Goal: Task Accomplishment & Management: Manage account settings

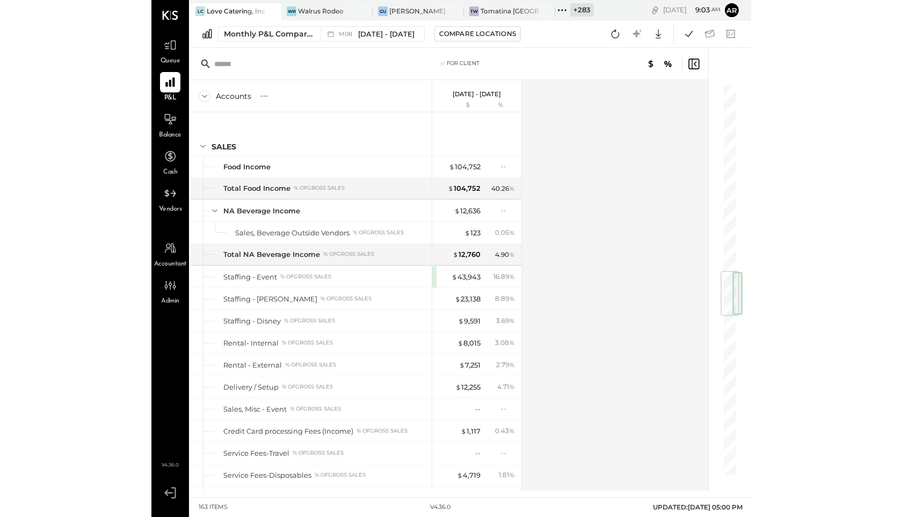
scroll to position [1571, 0]
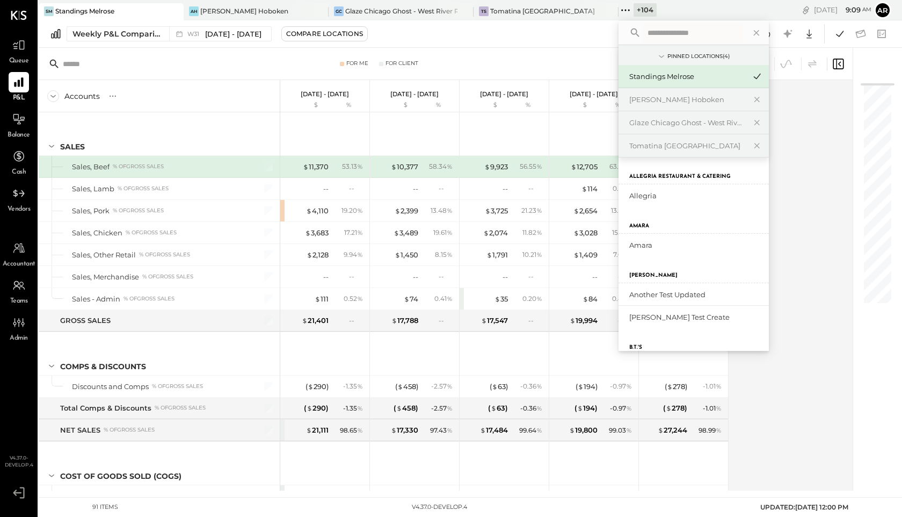
click at [818, 199] on div "Accounts S % GL Jul 28 - Aug 3, 2025 $ % Jul 21 - 27, 2025 $ % Jul 14 - 20, 202…" at bounding box center [447, 285] width 816 height 410
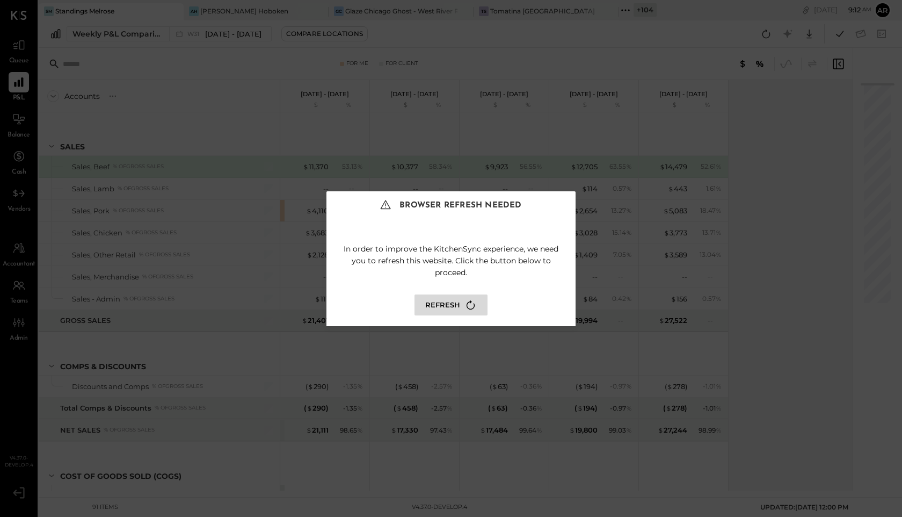
click at [448, 300] on button "Refresh" at bounding box center [451, 304] width 73 height 21
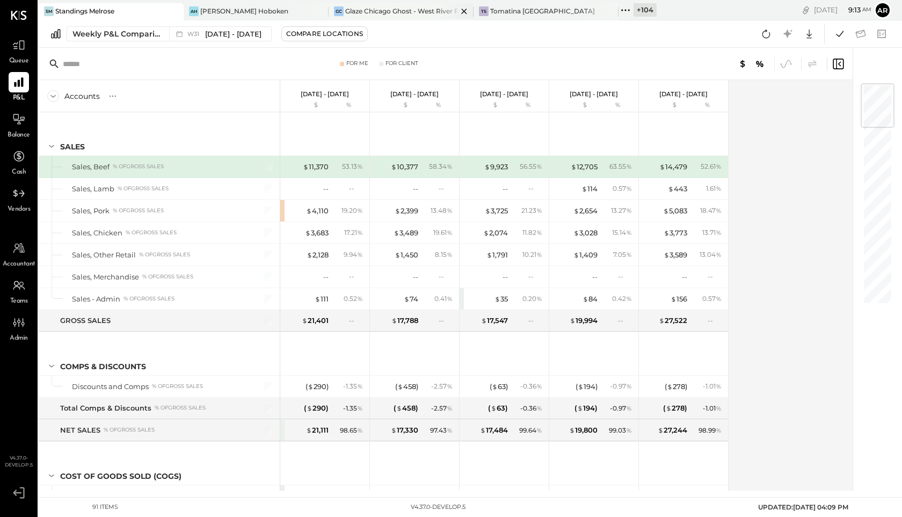
click at [410, 13] on div "Glaze Chicago Ghost - West River Rice LLC" at bounding box center [401, 10] width 112 height 9
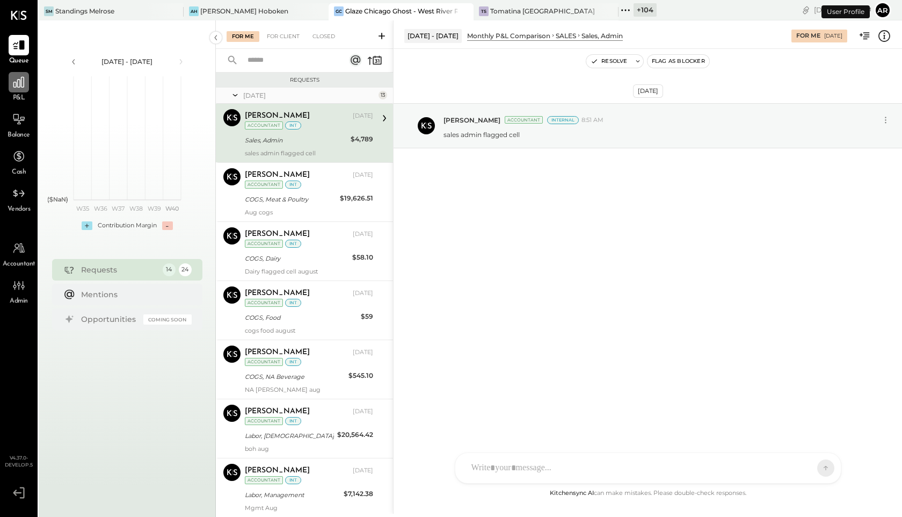
click at [12, 88] on icon at bounding box center [19, 82] width 14 height 14
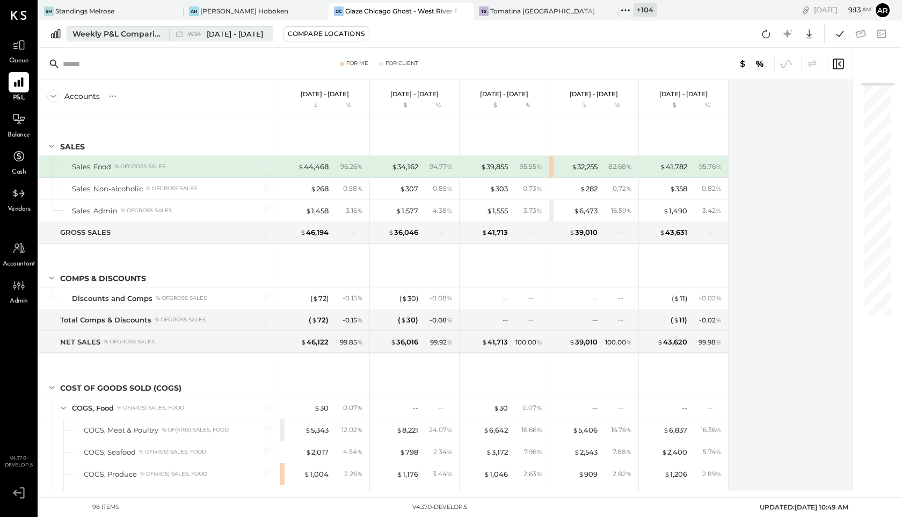
click at [229, 39] on span "[DATE] - [DATE]" at bounding box center [235, 34] width 56 height 10
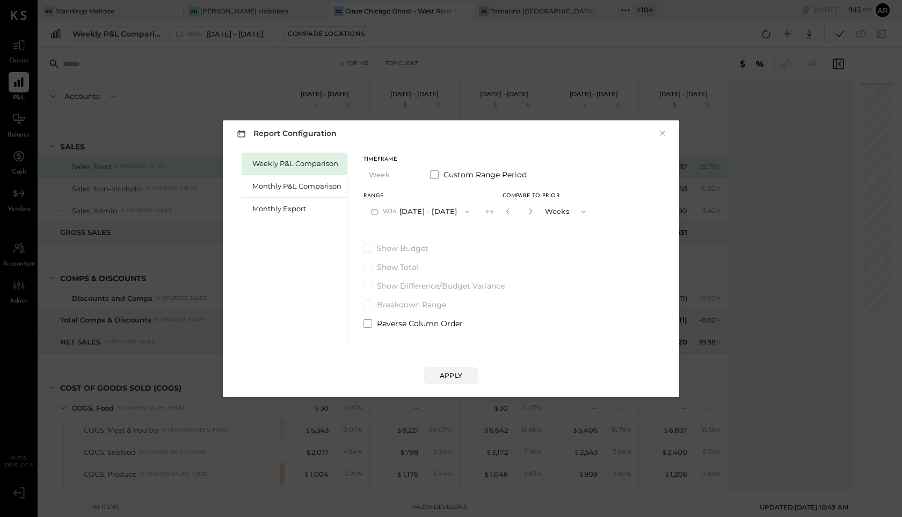
click at [290, 71] on div "Report Configuration × Weekly P&L Comparison Monthly P&L Comparison Monthly Exp…" at bounding box center [451, 258] width 902 height 517
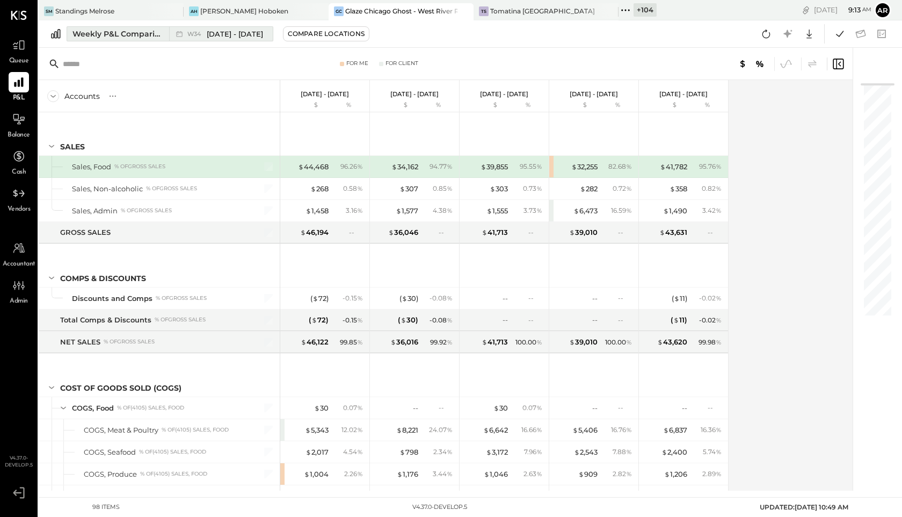
click at [197, 35] on span "W34" at bounding box center [195, 34] width 17 height 6
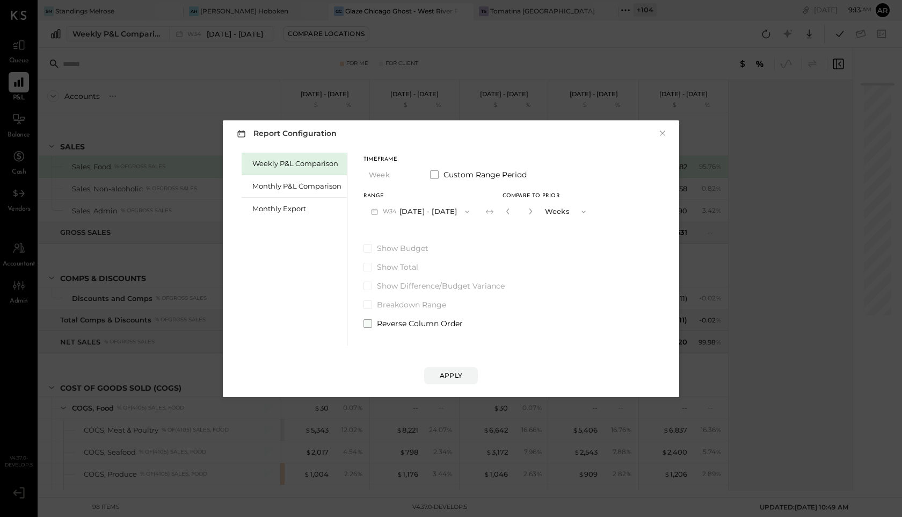
click at [368, 318] on label "Reverse Column Order" at bounding box center [479, 323] width 230 height 11
click at [445, 374] on div "Apply" at bounding box center [451, 375] width 23 height 9
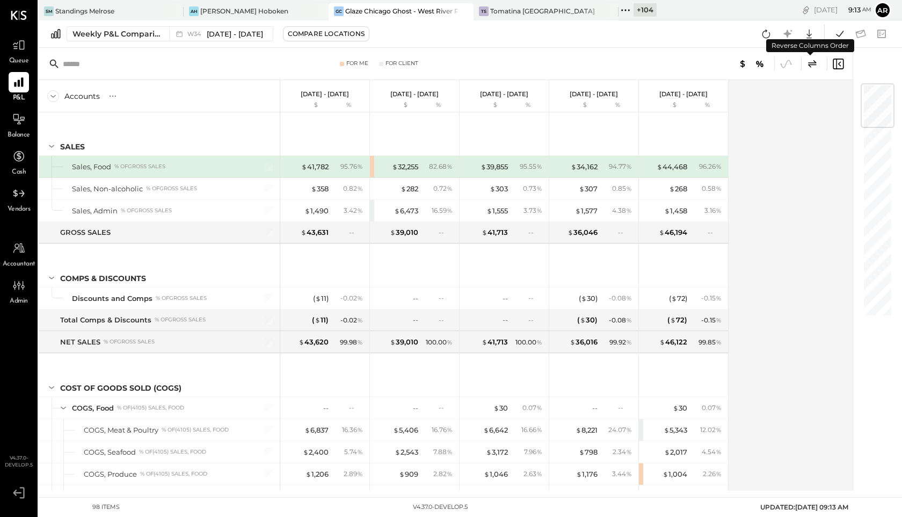
click at [818, 63] on icon at bounding box center [812, 63] width 13 height 13
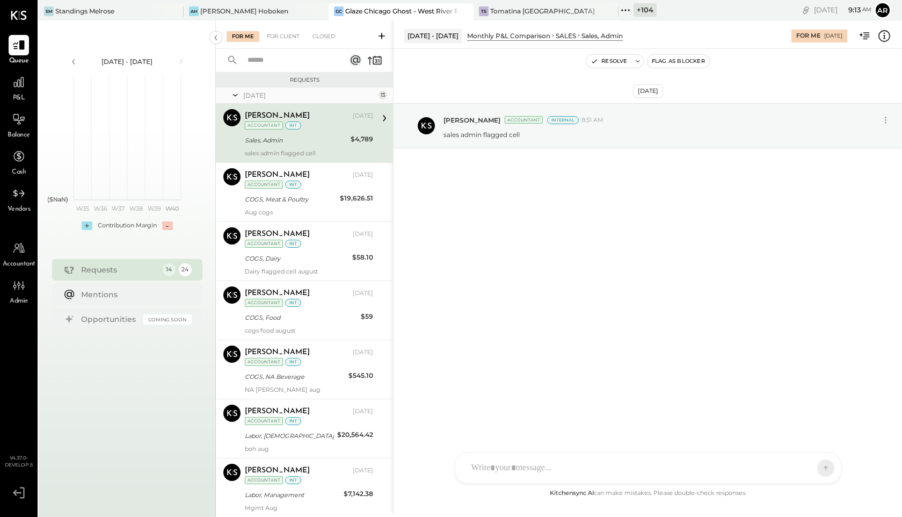
click at [1, 82] on link "P&L" at bounding box center [19, 87] width 37 height 31
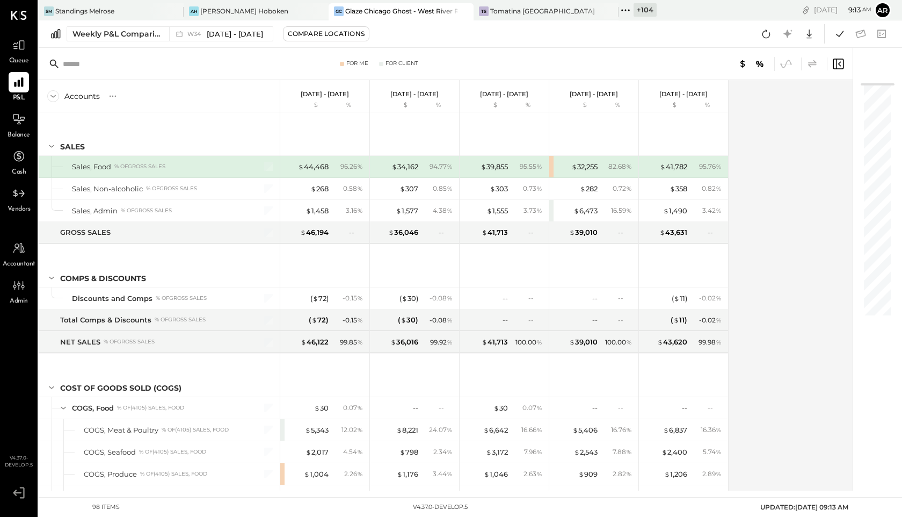
click at [813, 64] on icon at bounding box center [812, 64] width 9 height 8
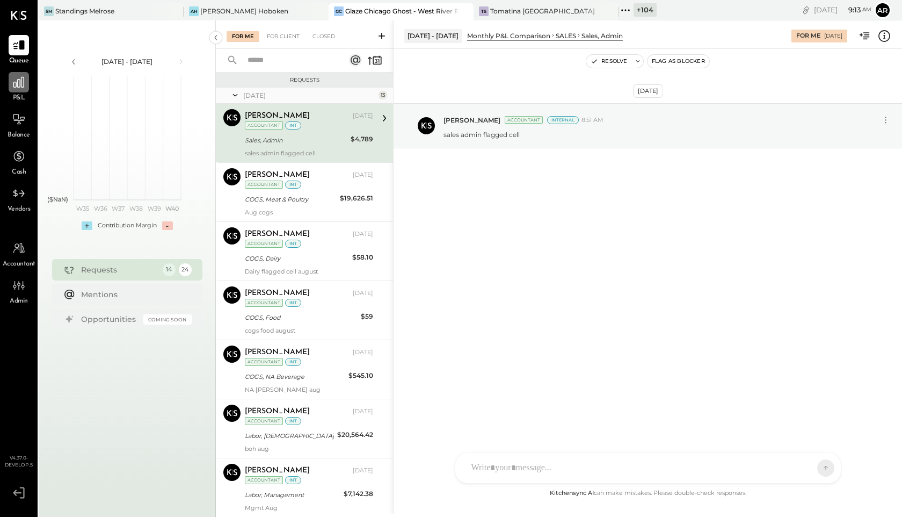
click at [10, 81] on div at bounding box center [19, 82] width 20 height 20
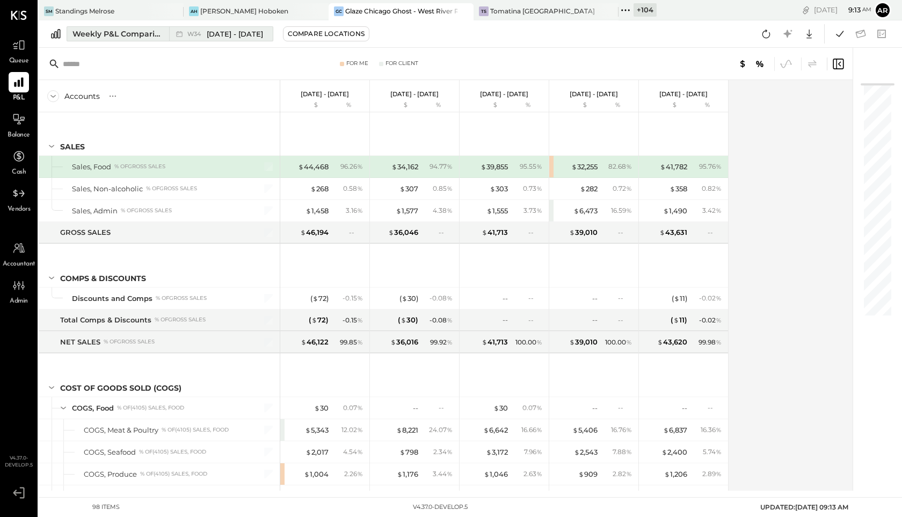
click at [229, 34] on span "Aug 18 - 24, 2025" at bounding box center [235, 34] width 56 height 10
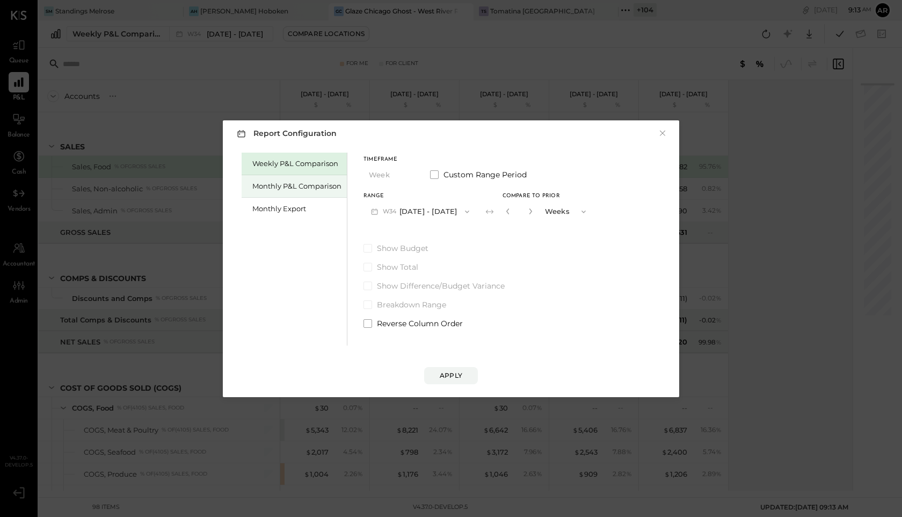
click at [295, 184] on div "Monthly P&L Comparison" at bounding box center [296, 186] width 89 height 10
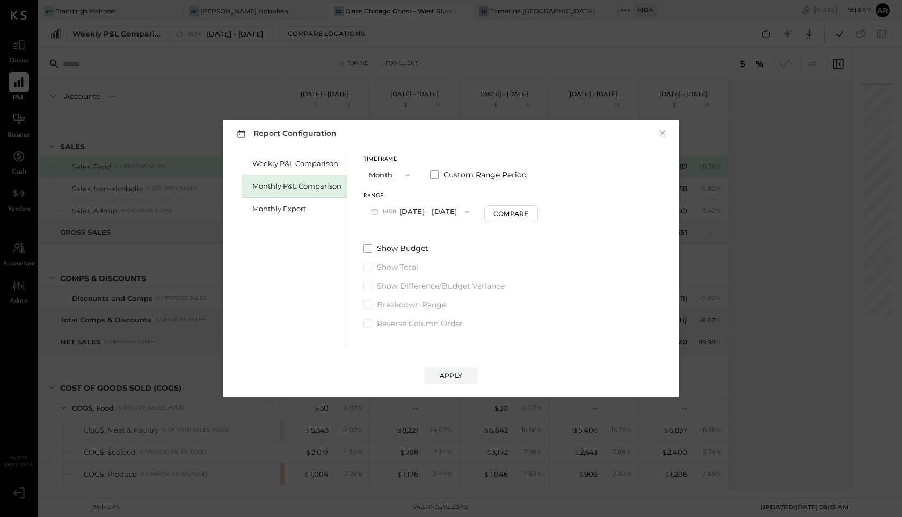
click at [412, 213] on button "M08 Aug 1 - 31, 2025" at bounding box center [420, 211] width 113 height 20
click at [404, 214] on span "Aug 1 - 31, 2025" at bounding box center [416, 212] width 51 height 9
click at [495, 225] on div "Timeframe Month Custom Range Period Range M08 Aug 1 - 31, 2025 Compare Show Bud…" at bounding box center [451, 241] width 175 height 176
click at [507, 215] on div "Compare" at bounding box center [511, 213] width 35 height 9
click at [528, 214] on icon "button" at bounding box center [531, 211] width 6 height 6
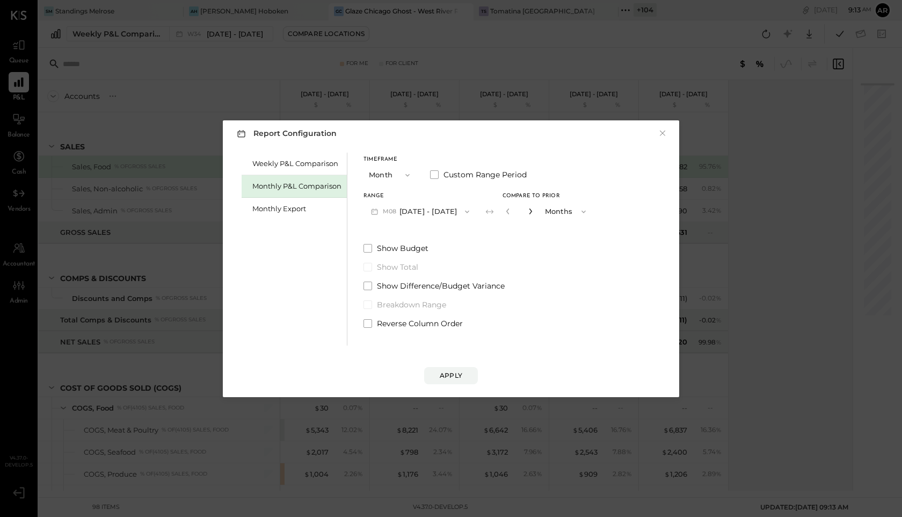
type input "*"
click at [458, 376] on div "Apply" at bounding box center [451, 375] width 23 height 9
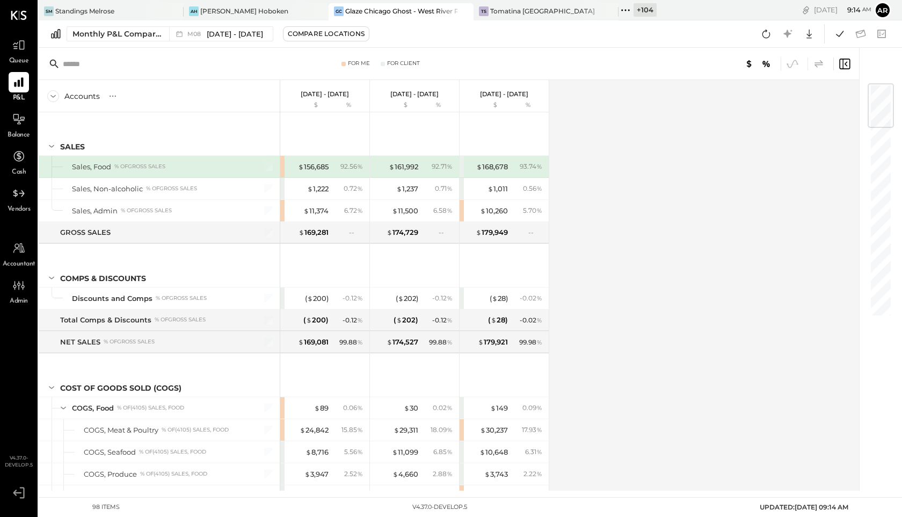
click at [821, 62] on icon at bounding box center [819, 64] width 9 height 8
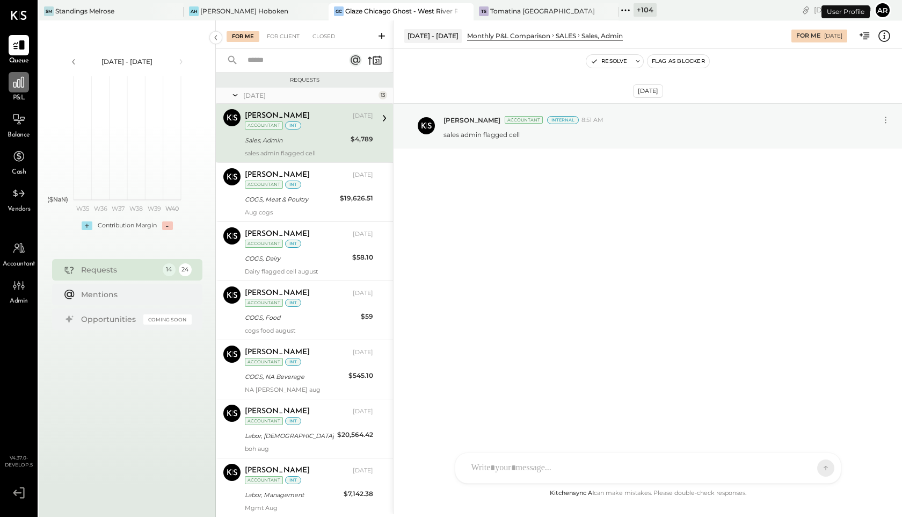
click at [16, 88] on icon at bounding box center [19, 82] width 14 height 14
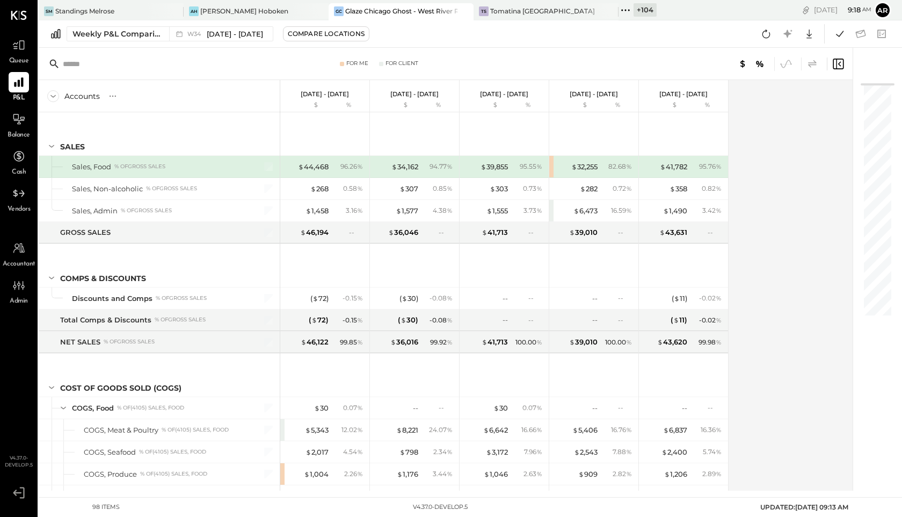
click at [817, 62] on icon at bounding box center [812, 63] width 13 height 13
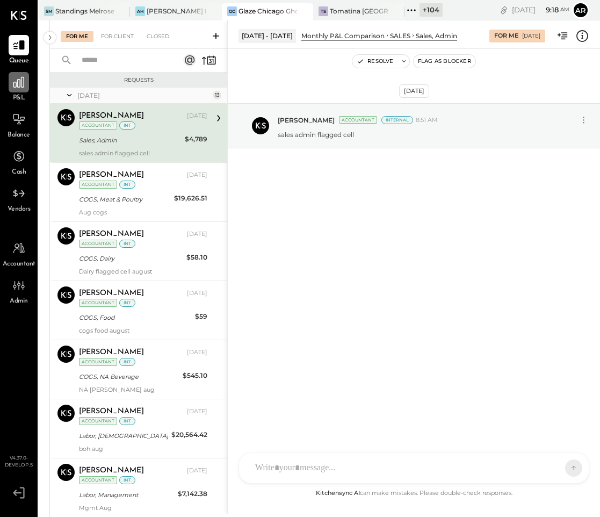
click at [10, 86] on div at bounding box center [19, 82] width 20 height 20
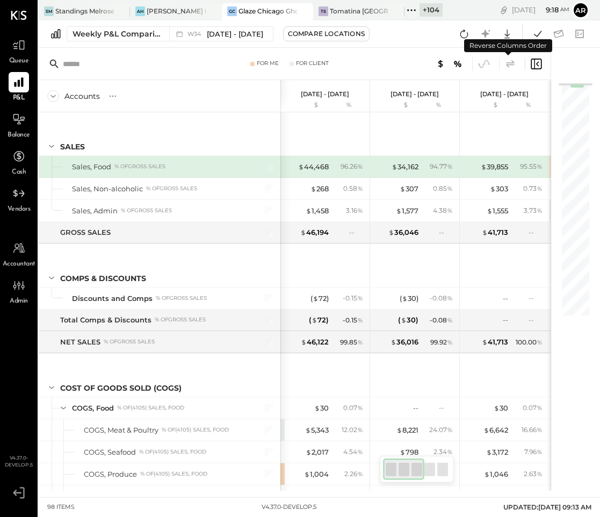
click at [509, 64] on icon at bounding box center [510, 64] width 9 height 8
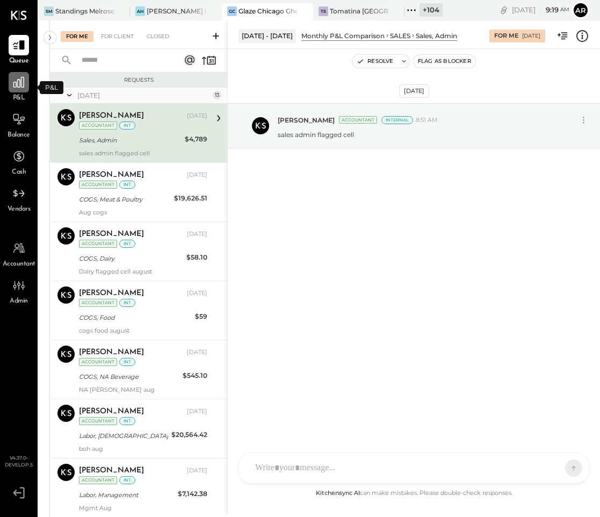
click at [12, 83] on icon at bounding box center [19, 82] width 14 height 14
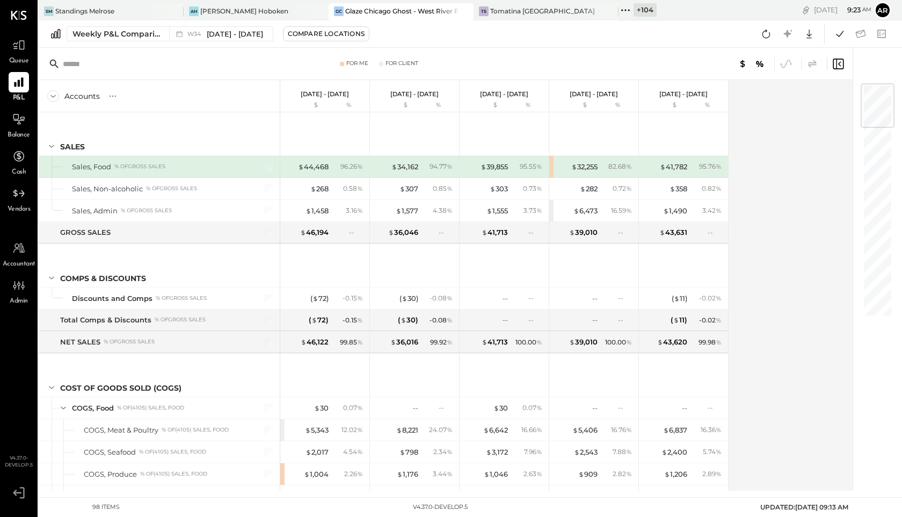
click at [813, 67] on icon at bounding box center [812, 63] width 13 height 13
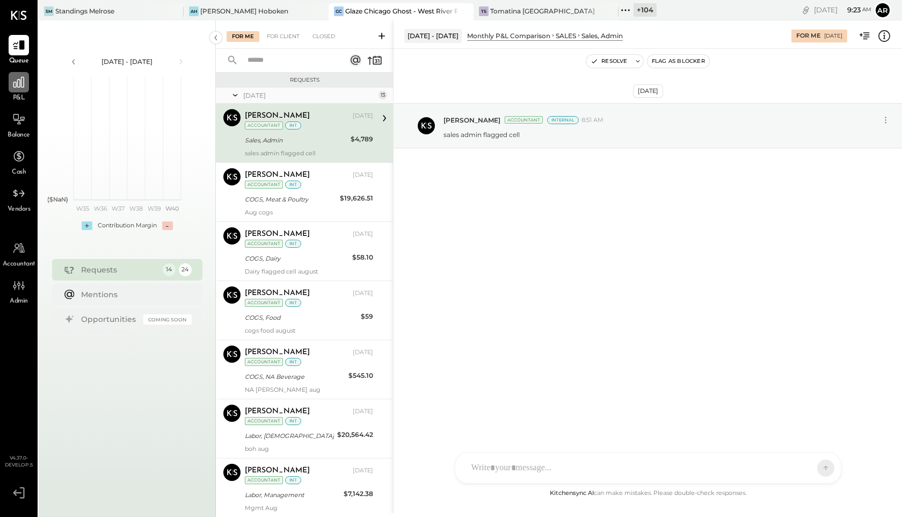
click at [20, 84] on icon at bounding box center [19, 82] width 14 height 14
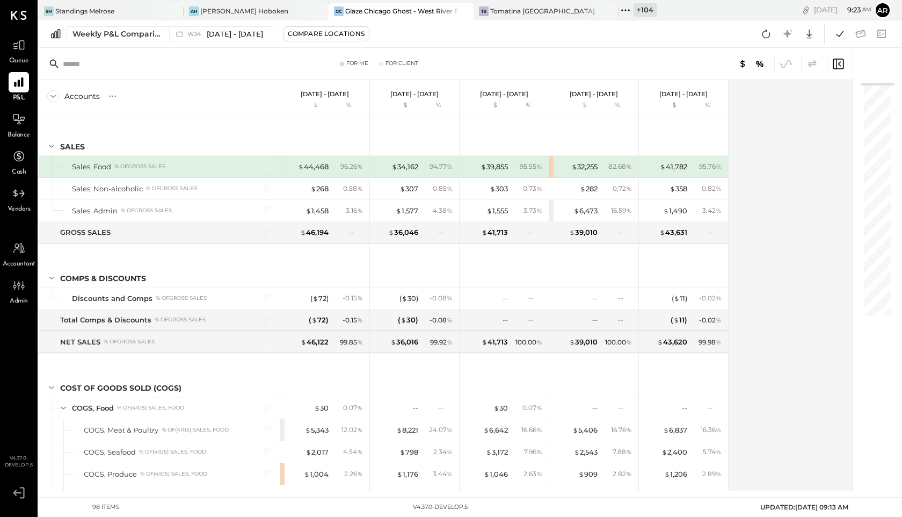
click at [814, 63] on icon at bounding box center [812, 63] width 13 height 13
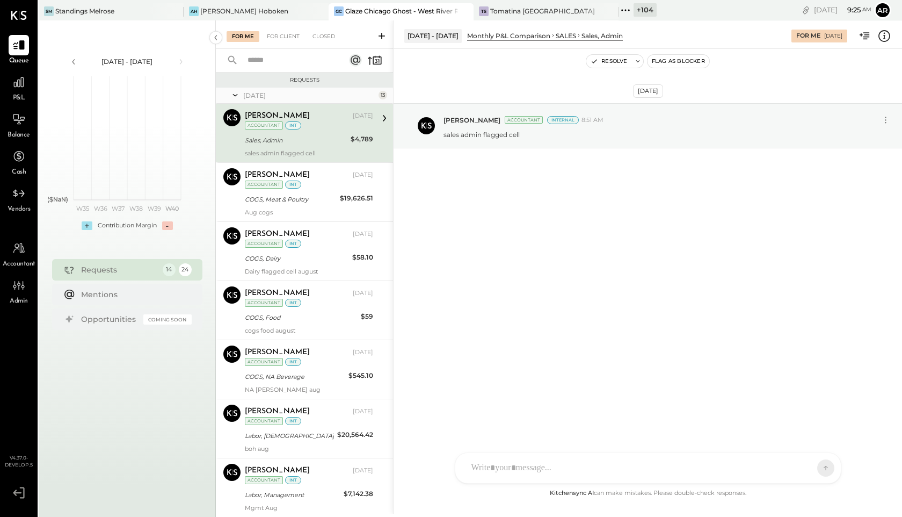
click at [626, 12] on icon at bounding box center [626, 10] width 14 height 14
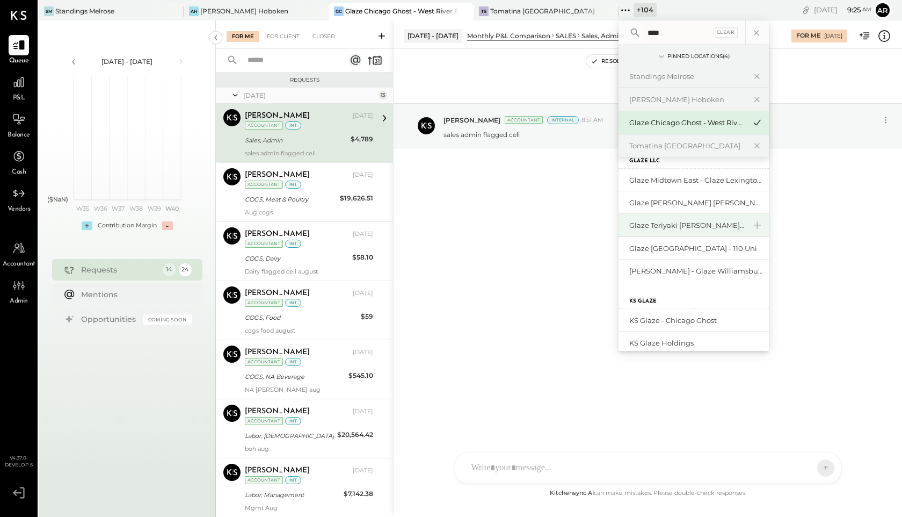
scroll to position [70, 0]
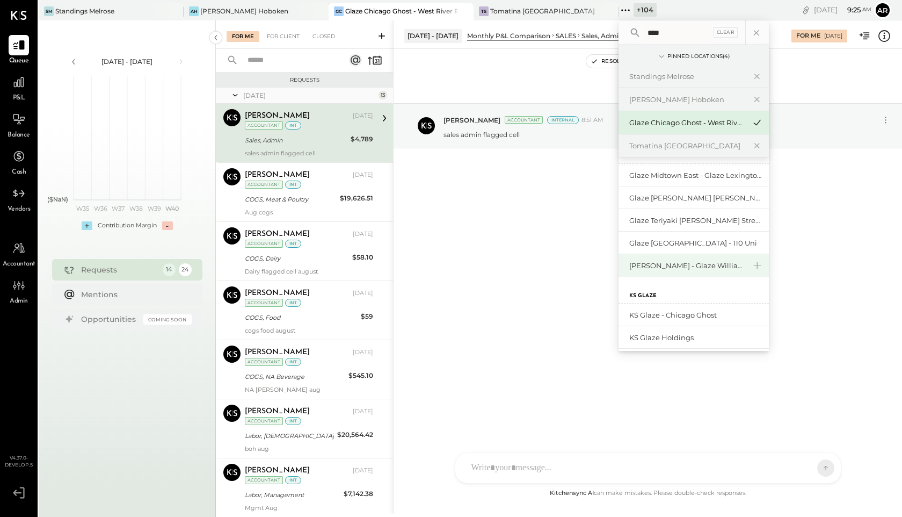
type input "****"
click at [677, 263] on div "[PERSON_NAME] - Glaze Williamsburg One LLC" at bounding box center [688, 266] width 116 height 10
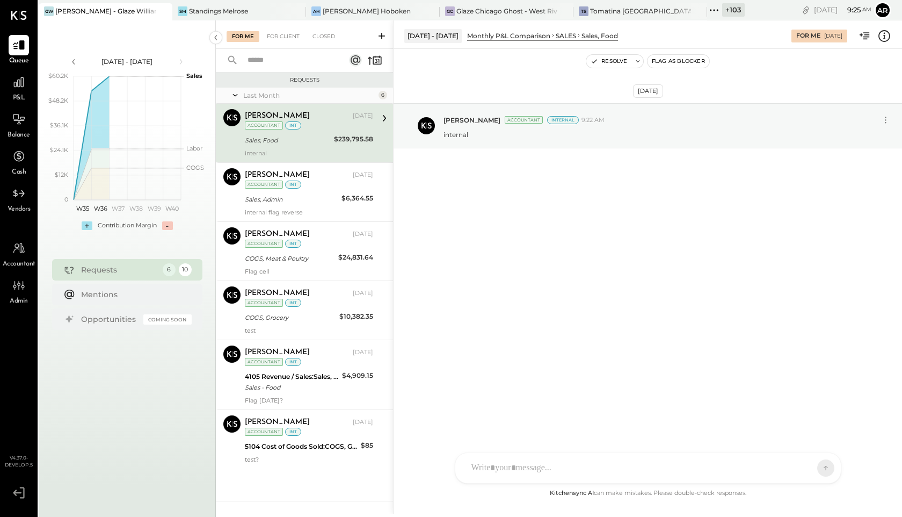
click at [707, 9] on icon at bounding box center [714, 10] width 14 height 14
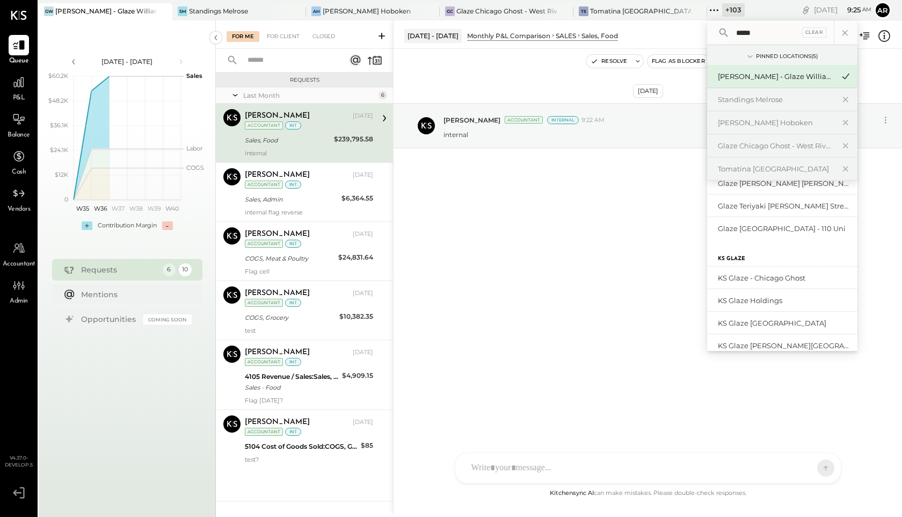
scroll to position [102, 0]
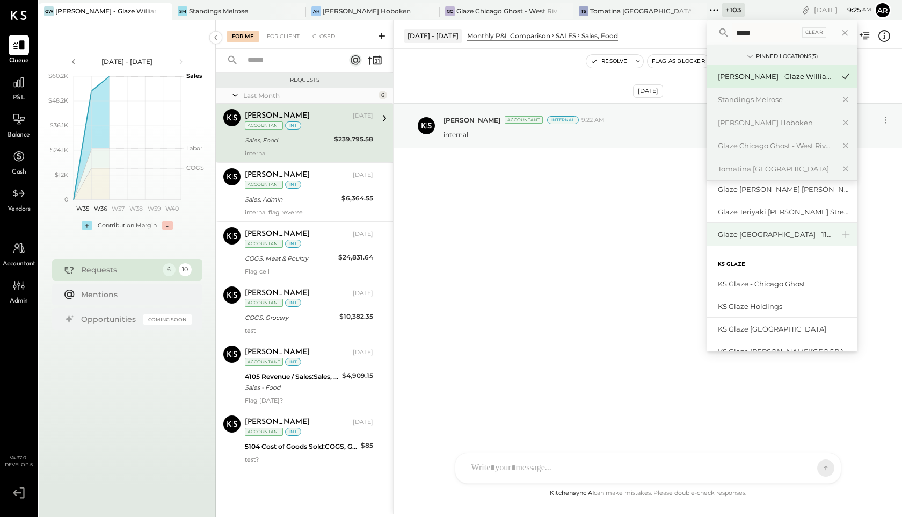
type input "*****"
click at [735, 237] on div "Glaze [GEOGRAPHIC_DATA] - 110 Uni" at bounding box center [776, 234] width 116 height 10
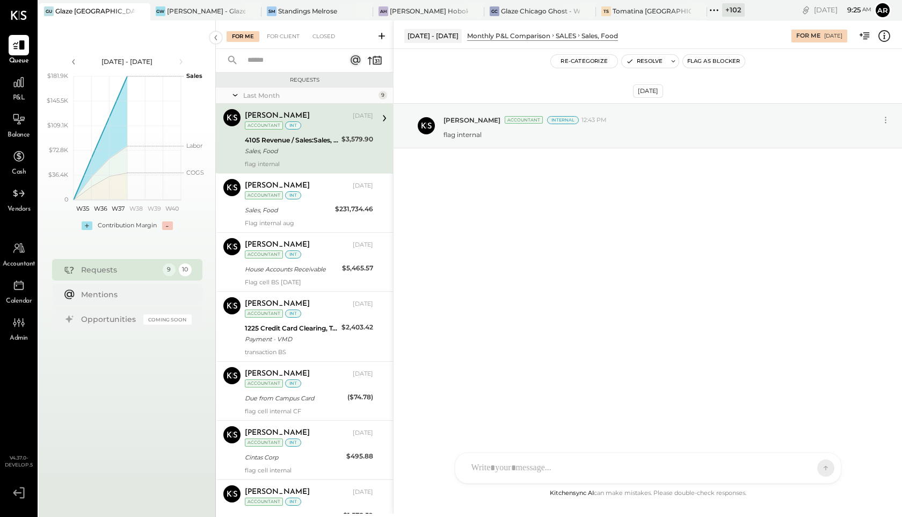
click at [724, 9] on div "+ 102" at bounding box center [733, 9] width 23 height 13
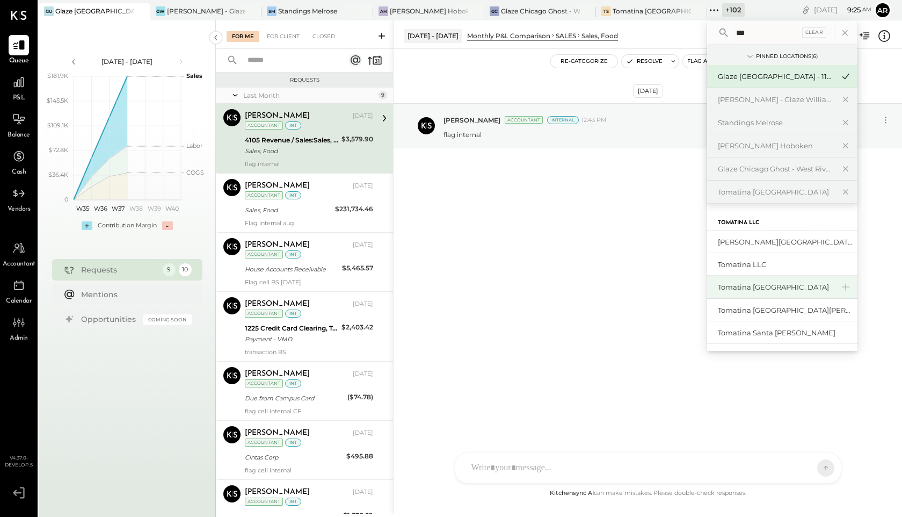
type input "***"
click at [832, 282] on div "Tomatina [GEOGRAPHIC_DATA]" at bounding box center [776, 287] width 116 height 10
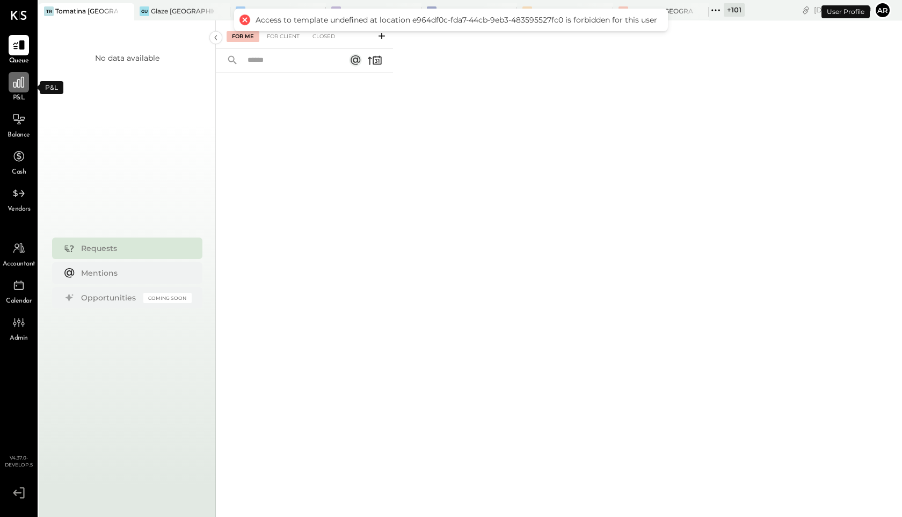
click at [17, 86] on icon at bounding box center [19, 82] width 14 height 14
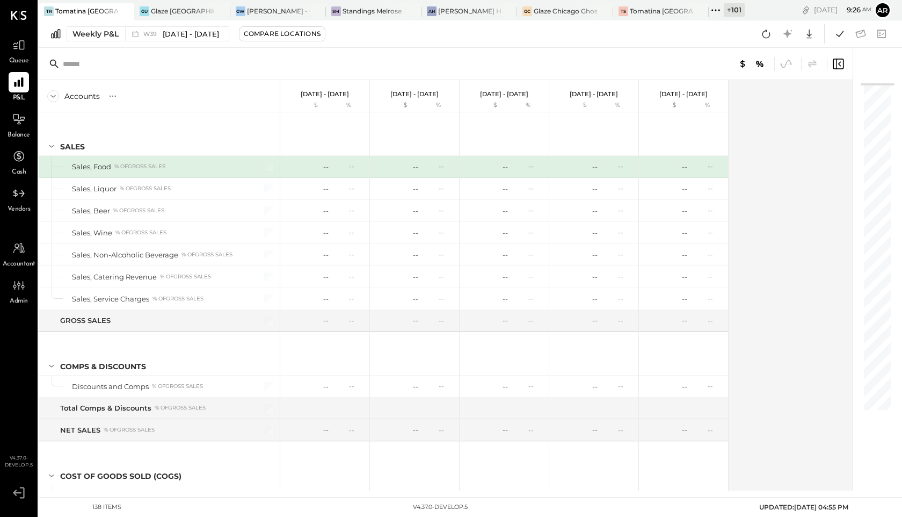
click at [30, 248] on div "Accountant" at bounding box center [19, 253] width 33 height 31
select select "**"
select select "******"
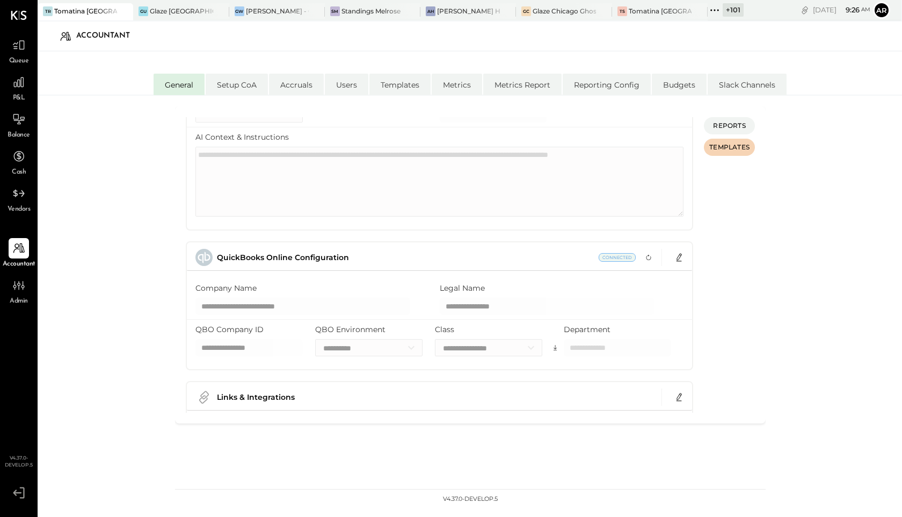
scroll to position [52, 0]
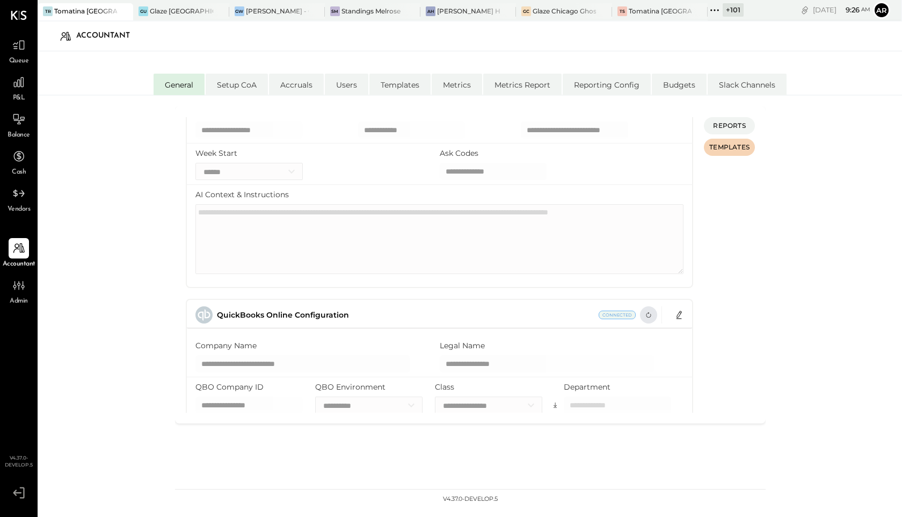
click at [647, 313] on icon "button" at bounding box center [649, 314] width 9 height 9
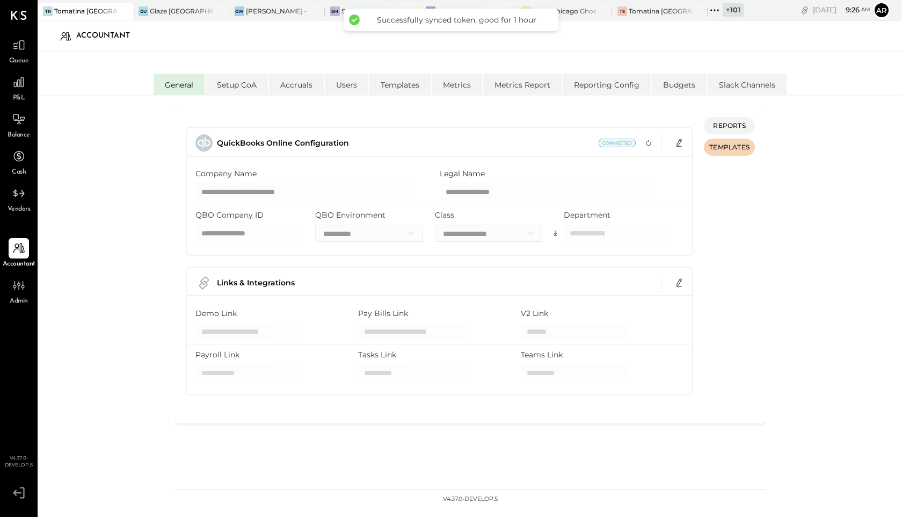
scroll to position [0, 0]
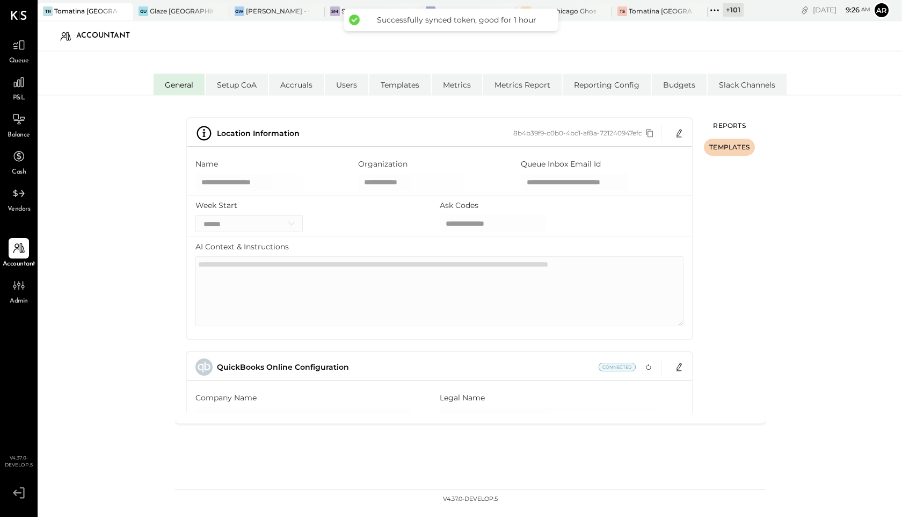
click at [724, 124] on span "REPORTS" at bounding box center [729, 125] width 32 height 9
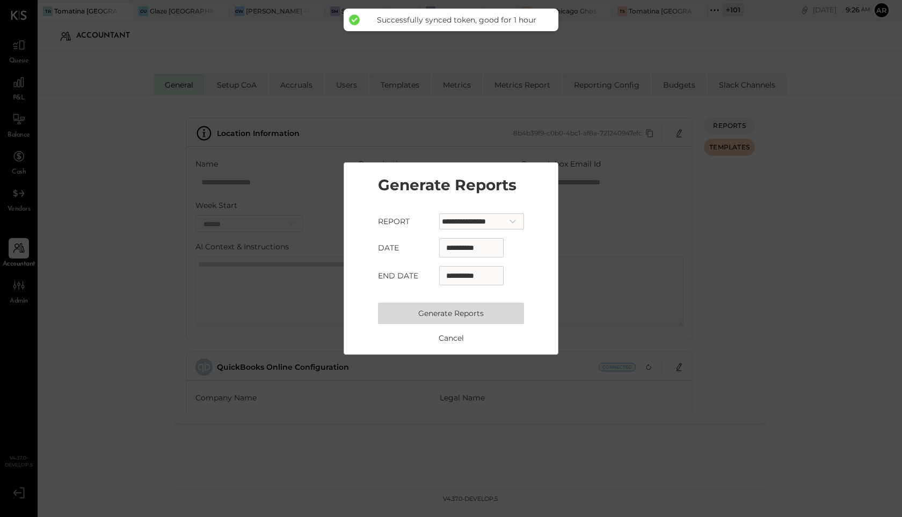
select select "*"
select select "****"
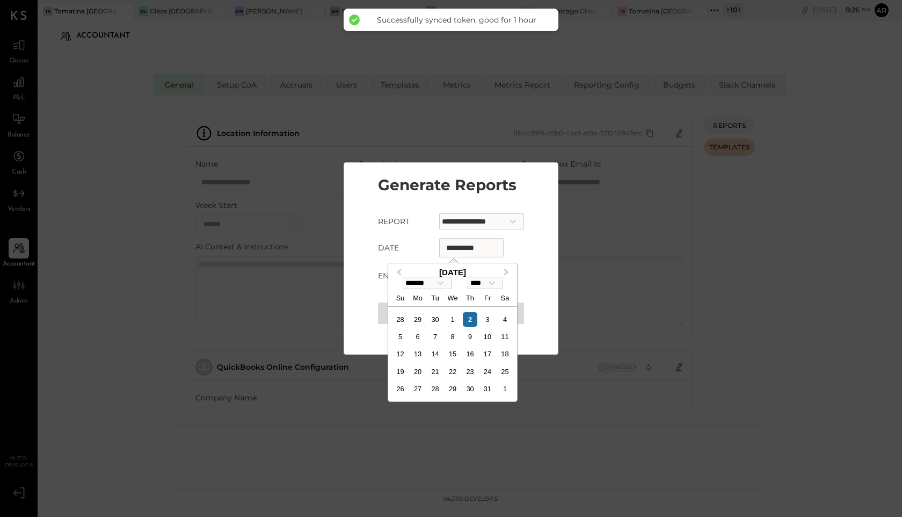
click at [447, 250] on input "**********" at bounding box center [471, 247] width 64 height 19
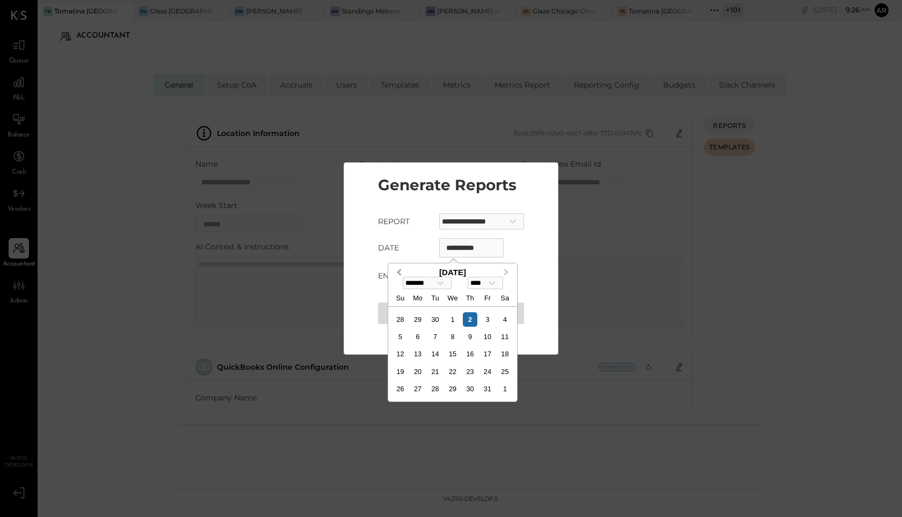
click at [404, 272] on button "Previous Month" at bounding box center [397, 272] width 17 height 17
click at [399, 272] on span "Previous Month" at bounding box center [399, 272] width 0 height 12
click at [399, 271] on span "Previous Month" at bounding box center [399, 272] width 0 height 12
select select "*"
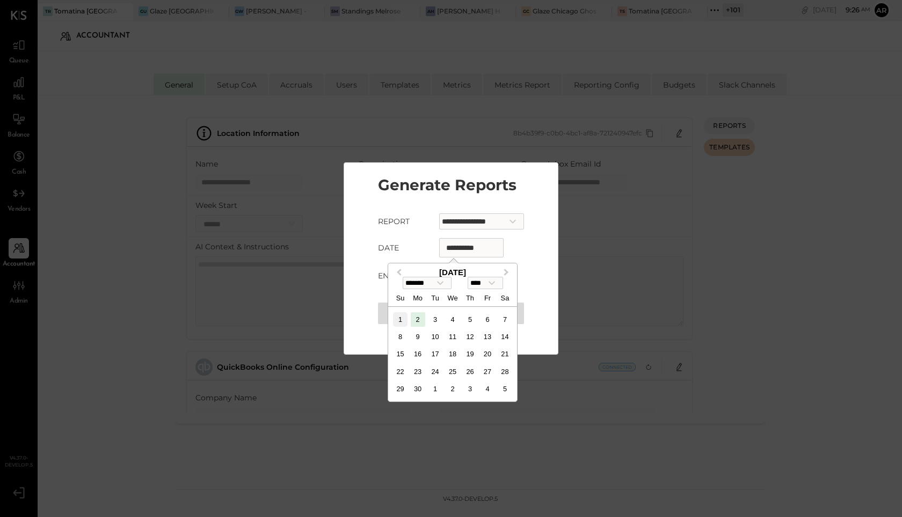
click at [401, 318] on div "1" at bounding box center [400, 319] width 15 height 15
type input "**********"
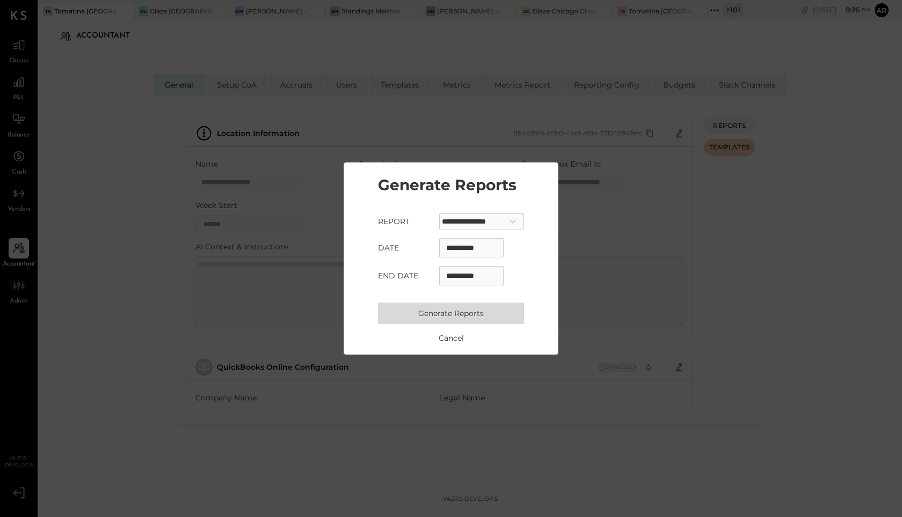
click at [449, 312] on button "Generate Reports" at bounding box center [451, 312] width 146 height 21
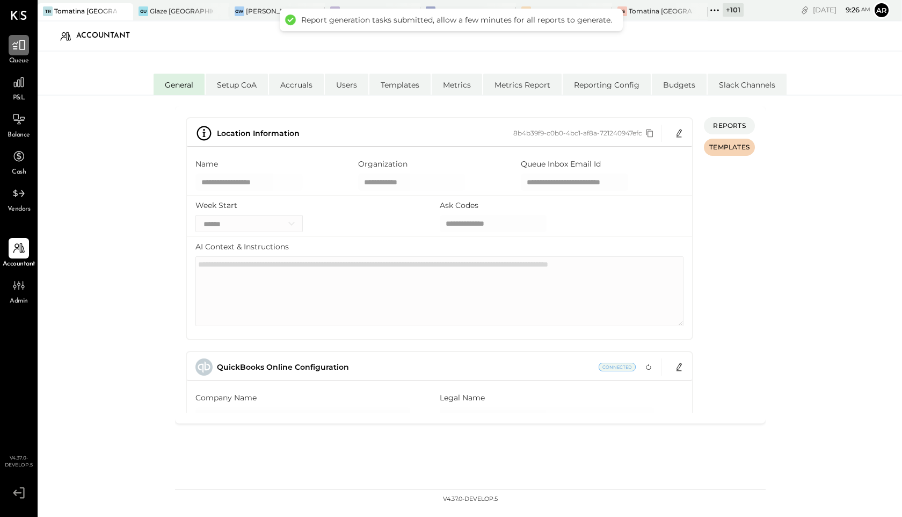
click at [21, 51] on icon at bounding box center [19, 45] width 14 height 14
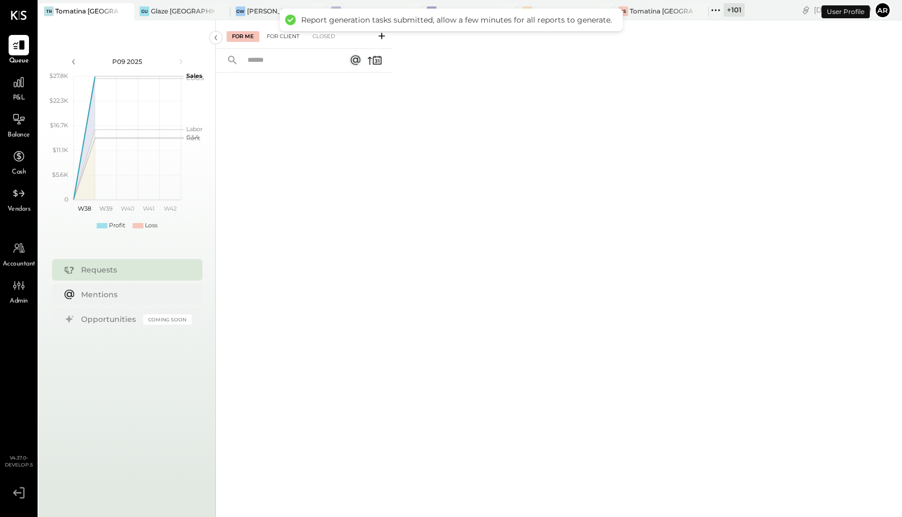
click at [281, 36] on div "For Client" at bounding box center [284, 36] width 44 height 11
click at [326, 40] on div "Closed" at bounding box center [323, 36] width 33 height 11
click at [240, 41] on div "For Me" at bounding box center [243, 36] width 33 height 11
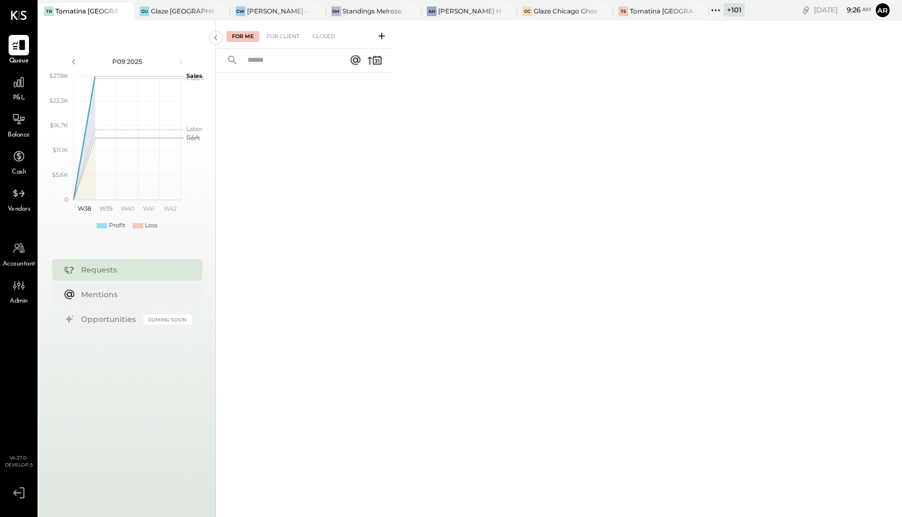
click at [16, 46] on icon at bounding box center [19, 45] width 14 height 14
click at [23, 89] on icon at bounding box center [19, 82] width 14 height 14
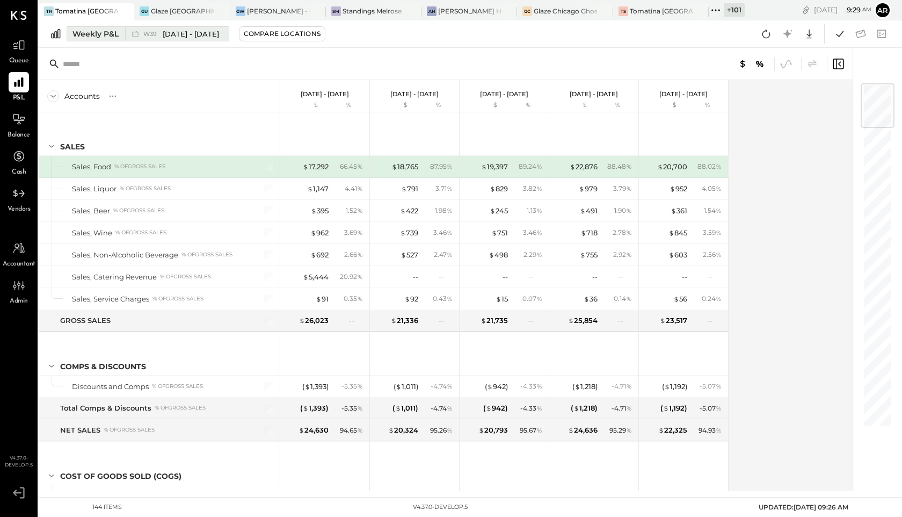
click at [171, 35] on span "[DATE] - [DATE]" at bounding box center [191, 34] width 56 height 10
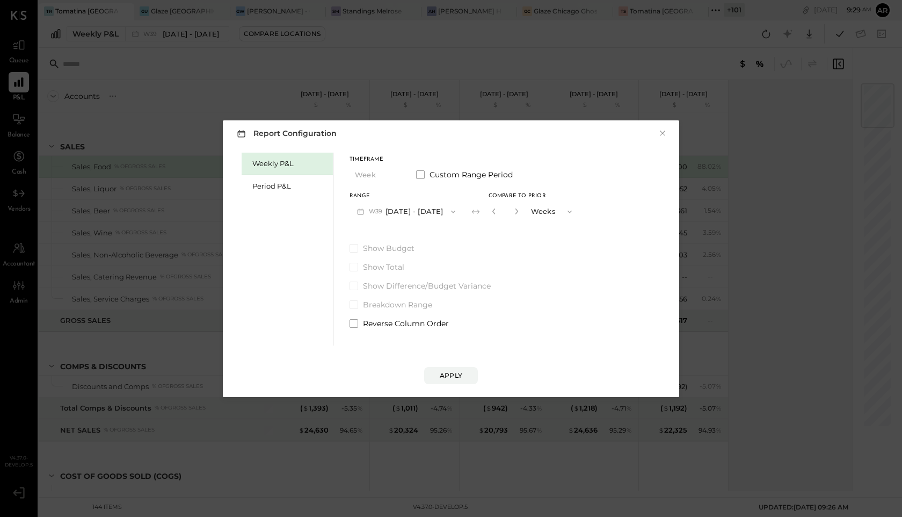
click at [294, 174] on div "Weekly P&L" at bounding box center [287, 164] width 91 height 23
click at [397, 214] on button "W40 Sep 29 - Oct 5, 2025" at bounding box center [406, 211] width 113 height 20
click at [277, 186] on div "Period P&L" at bounding box center [289, 186] width 75 height 10
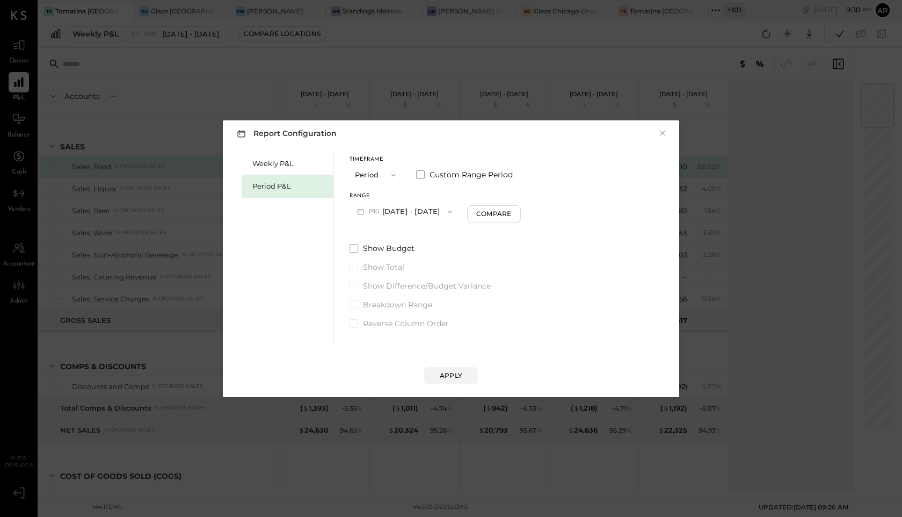
click at [399, 211] on button "P10 [DATE] - [DATE]" at bounding box center [405, 211] width 110 height 20
click at [304, 229] on div "Weekly P&L Period P&L" at bounding box center [288, 249] width 92 height 193
click at [443, 385] on div "Report Configuration × Weekly P&L Period P&L Timeframe Period Custom Range Peri…" at bounding box center [451, 258] width 457 height 277
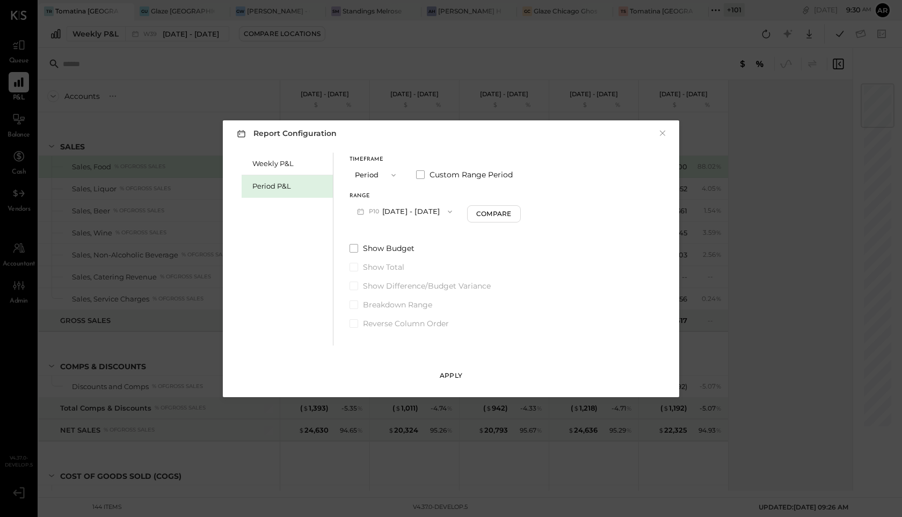
click at [442, 373] on div "Apply" at bounding box center [451, 375] width 23 height 9
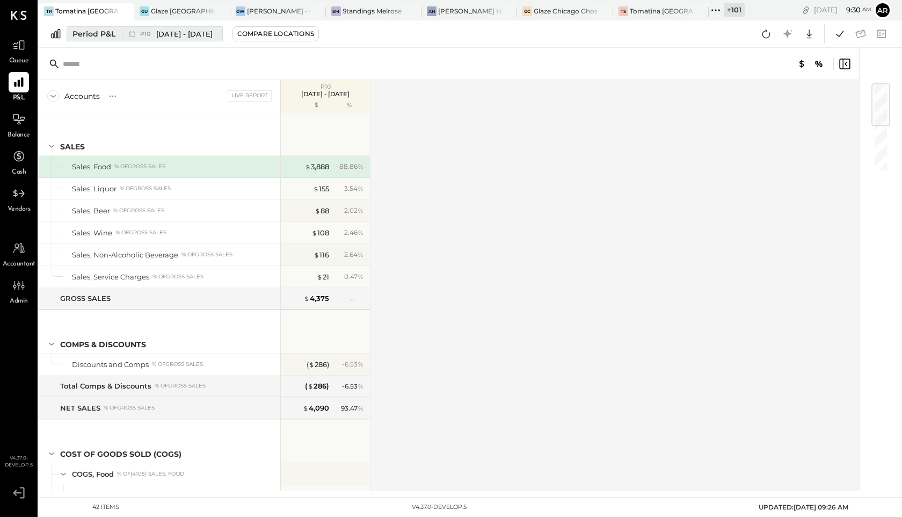
click at [146, 29] on div "P10 Sep 29 - Oct 26, 2025" at bounding box center [176, 34] width 73 height 10
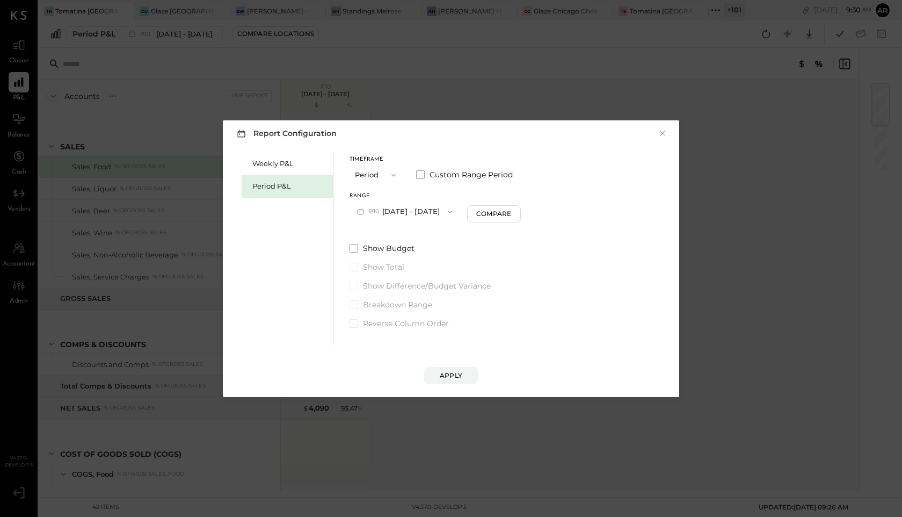
click at [365, 211] on icon "button" at bounding box center [360, 211] width 11 height 11
click at [378, 237] on span "Aug 25 - Sep 28, 2025" at bounding box center [400, 234] width 51 height 9
click at [436, 367] on button "Apply" at bounding box center [451, 375] width 54 height 17
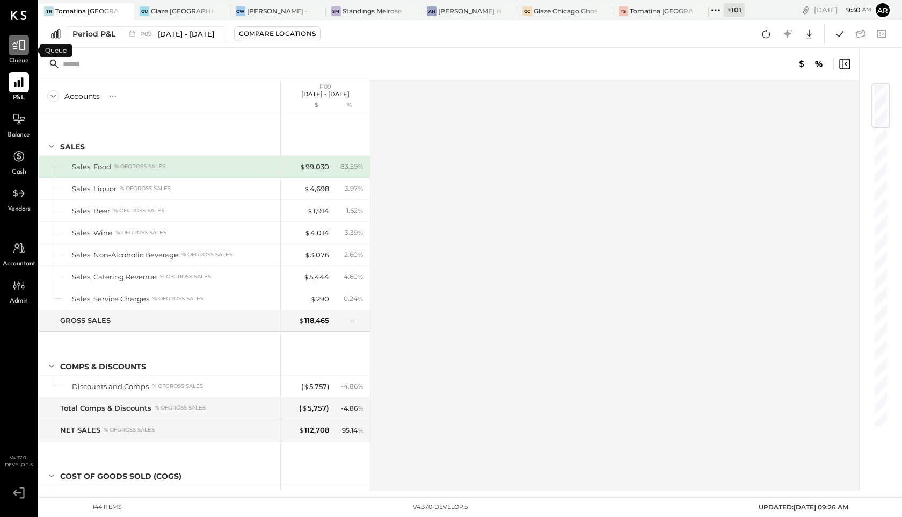
click at [18, 48] on icon at bounding box center [19, 45] width 14 height 14
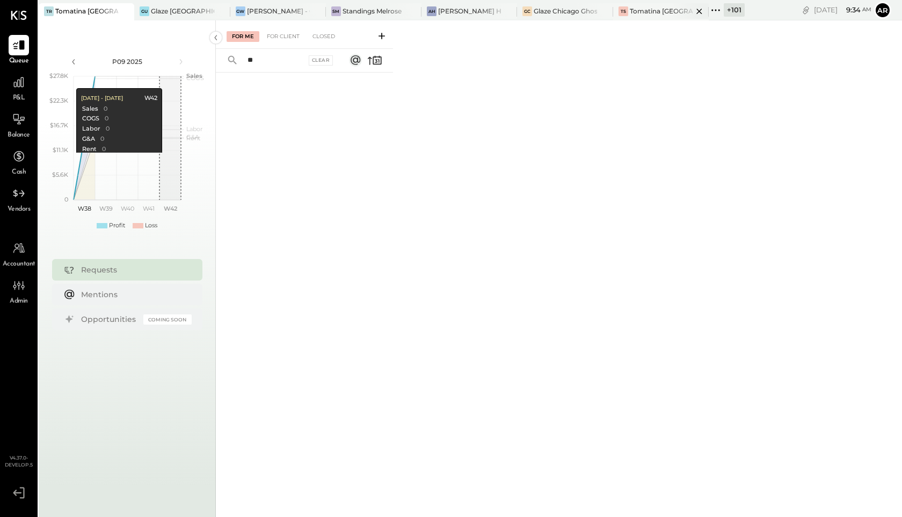
click at [699, 9] on icon at bounding box center [699, 11] width 13 height 13
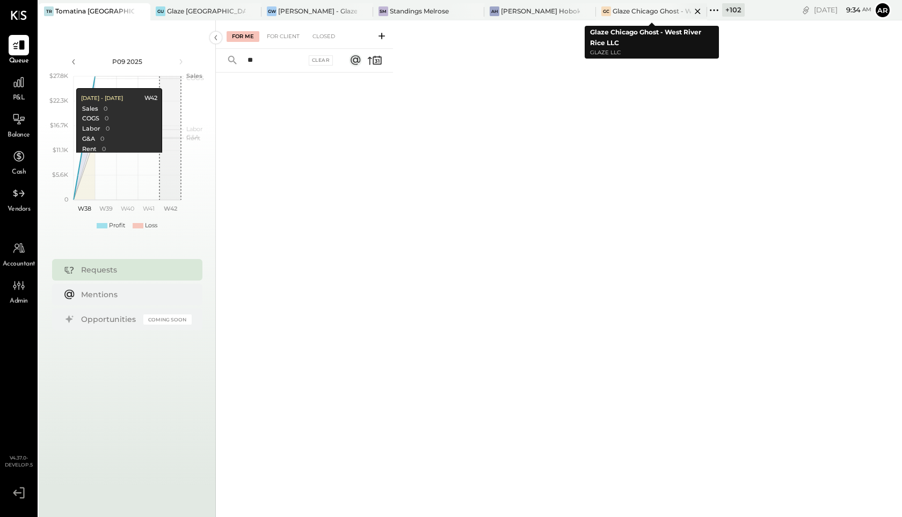
click at [704, 10] on icon at bounding box center [697, 11] width 13 height 13
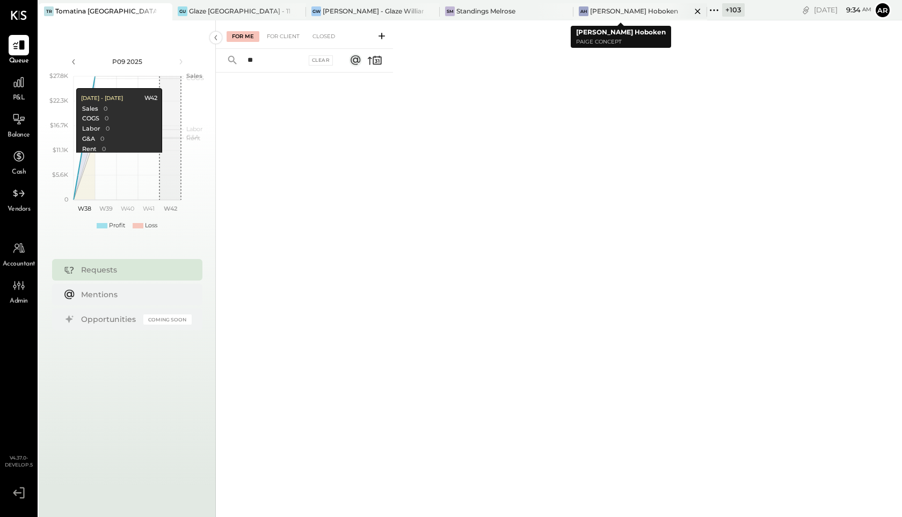
click at [691, 10] on icon at bounding box center [697, 11] width 13 height 13
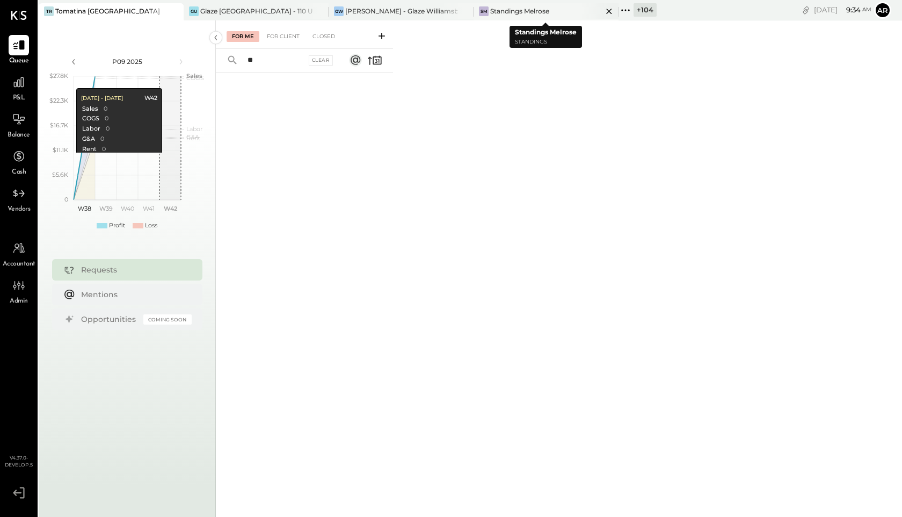
click at [610, 12] on icon at bounding box center [608, 11] width 5 height 5
click at [478, 11] on icon at bounding box center [481, 10] width 14 height 14
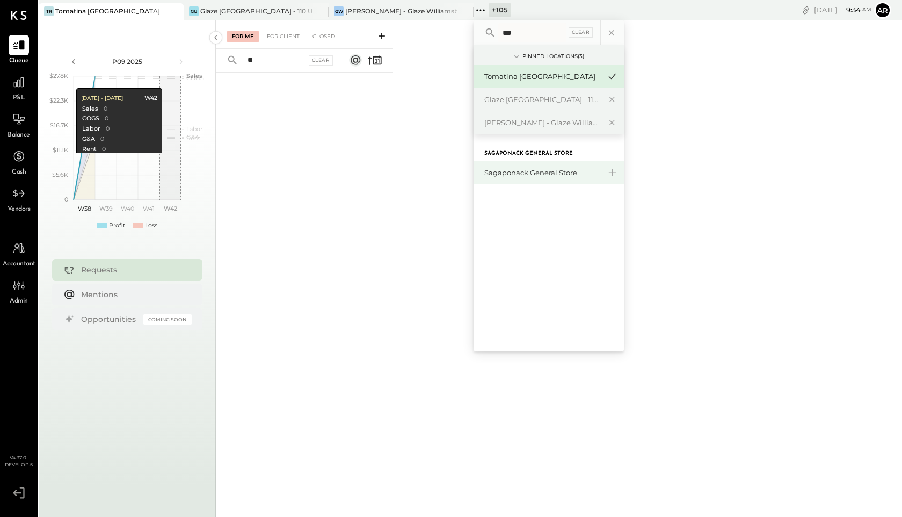
type input "***"
click at [508, 172] on div "Sagaponack General Store" at bounding box center [543, 173] width 116 height 10
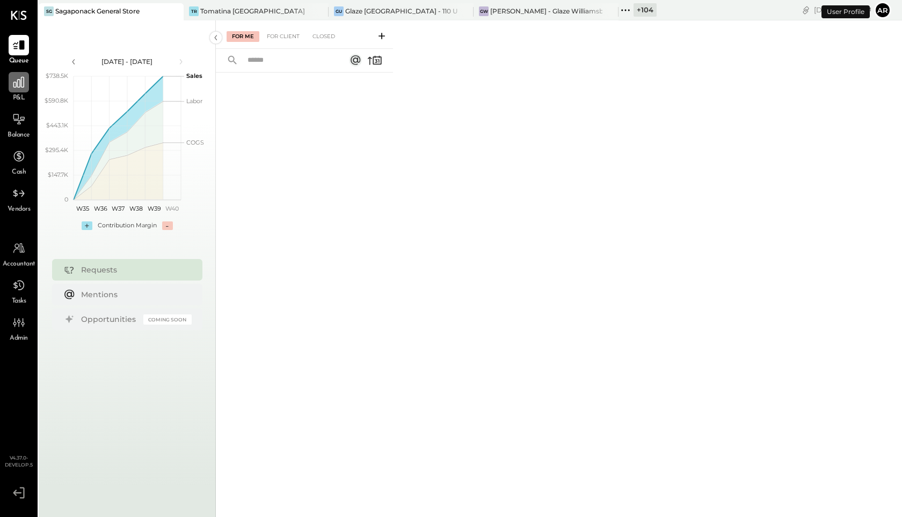
click at [19, 77] on icon at bounding box center [19, 82] width 14 height 14
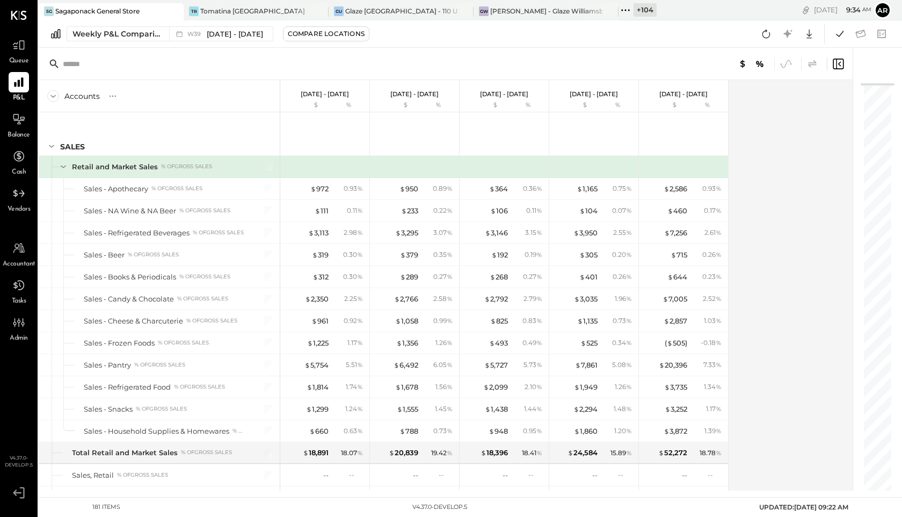
click at [813, 61] on icon at bounding box center [812, 63] width 13 height 13
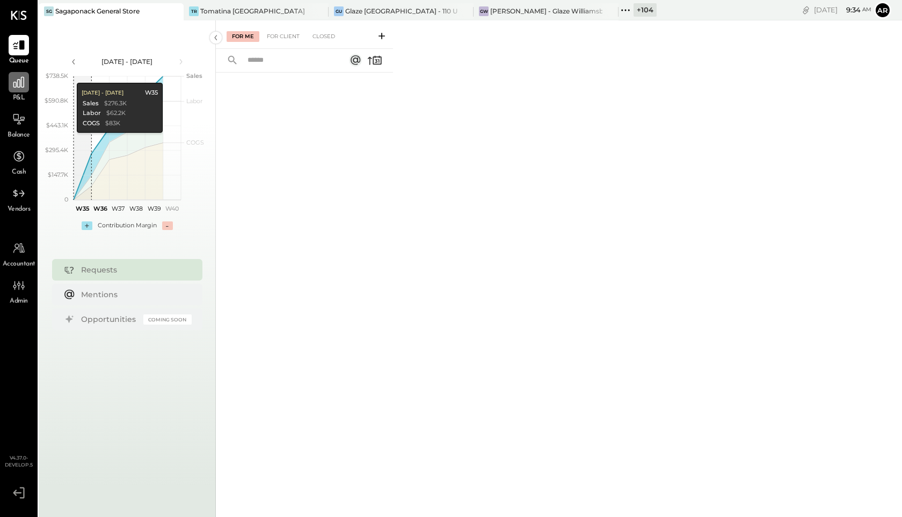
click at [18, 90] on div at bounding box center [19, 82] width 20 height 20
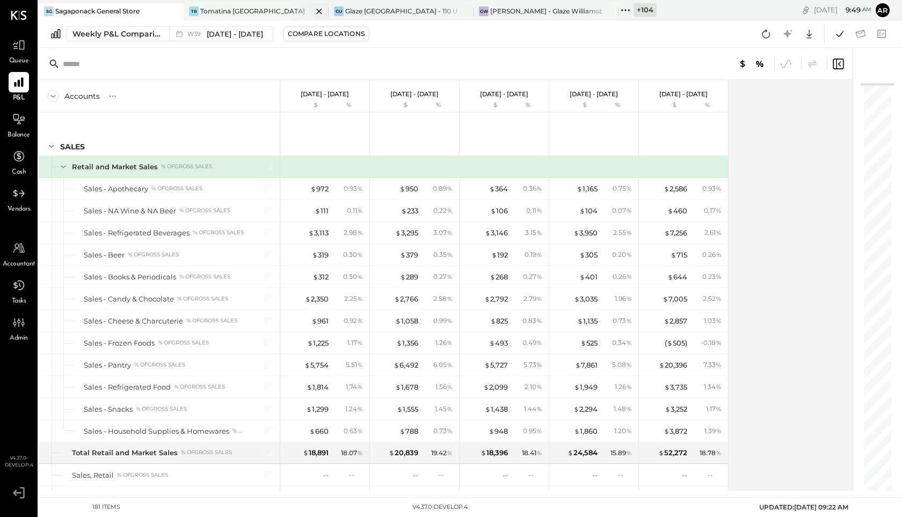
click at [222, 9] on div "Tomatina [GEOGRAPHIC_DATA]" at bounding box center [252, 10] width 105 height 9
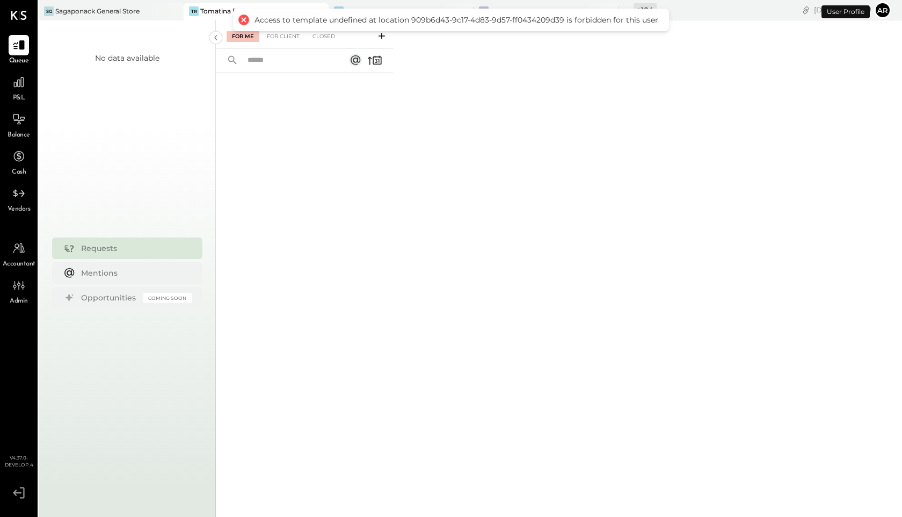
click at [17, 95] on span "P&L" at bounding box center [19, 98] width 12 height 10
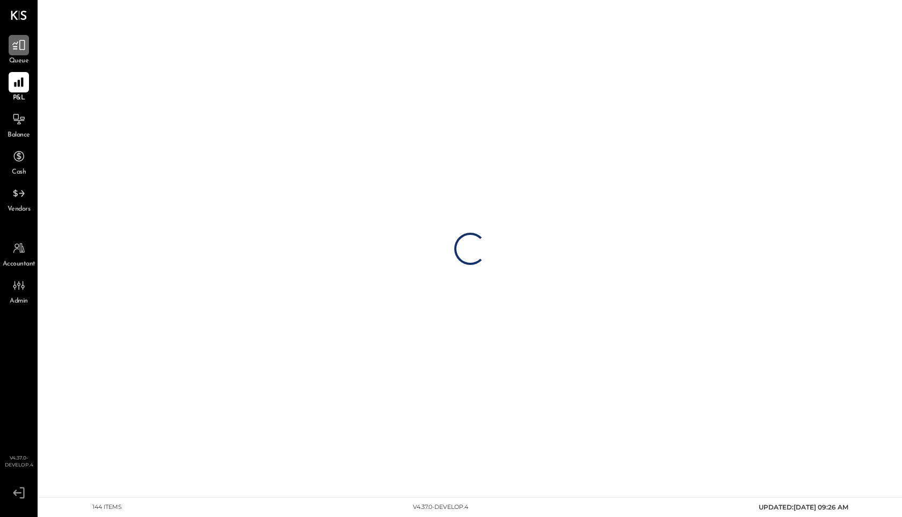
click at [17, 48] on icon at bounding box center [19, 45] width 14 height 14
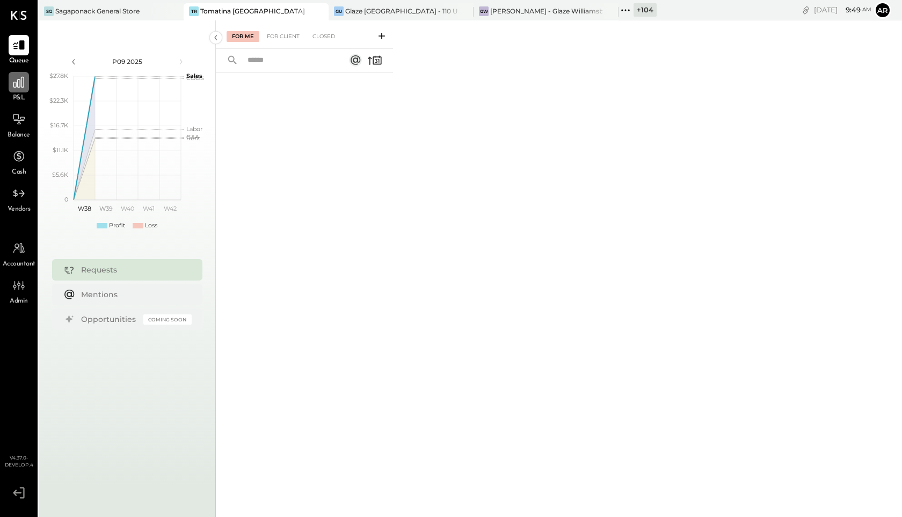
click at [21, 78] on icon at bounding box center [18, 82] width 11 height 11
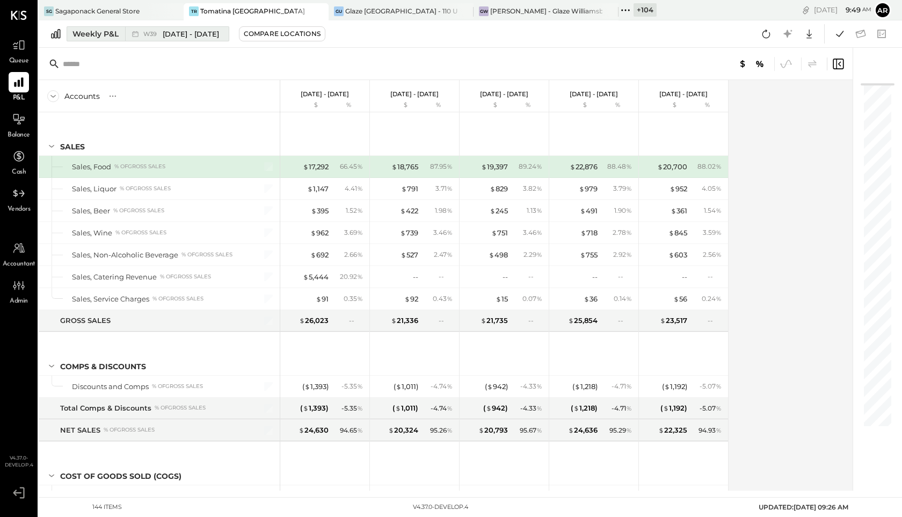
click at [168, 31] on span "[DATE] - [DATE]" at bounding box center [191, 34] width 56 height 10
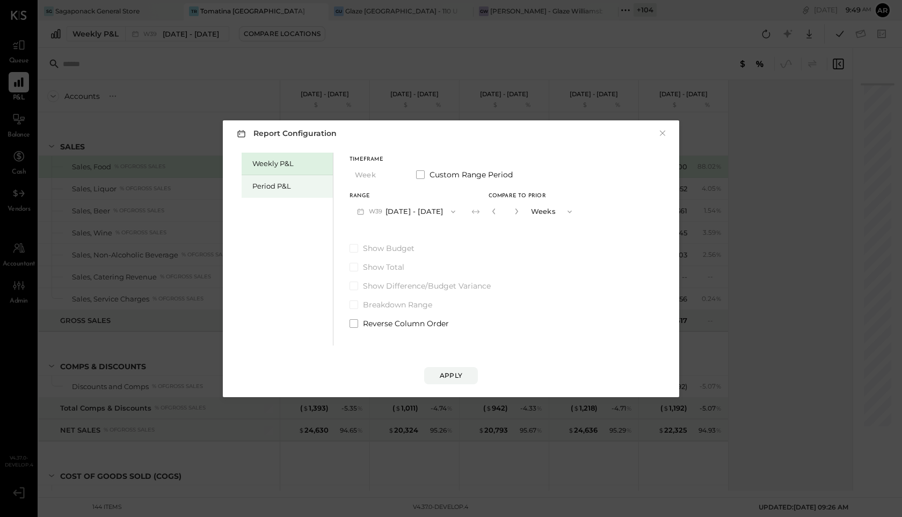
click at [278, 186] on div "Period P&L" at bounding box center [289, 186] width 75 height 10
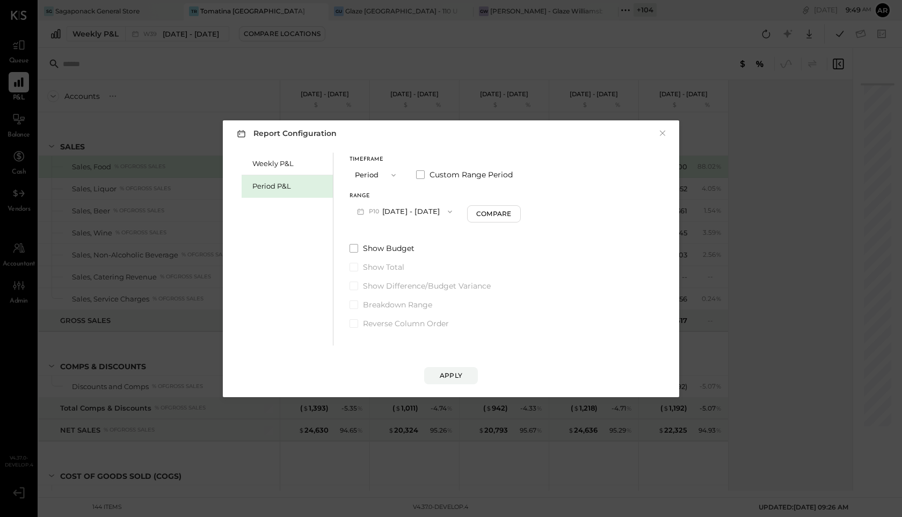
click at [375, 211] on span "P10" at bounding box center [375, 211] width 13 height 9
click at [382, 237] on span "[DATE] - [DATE]" at bounding box center [400, 234] width 51 height 9
click at [513, 212] on div "Compare" at bounding box center [495, 213] width 35 height 9
click at [494, 212] on icon "button" at bounding box center [492, 211] width 3 height 6
click at [351, 248] on span at bounding box center [354, 248] width 9 height 9
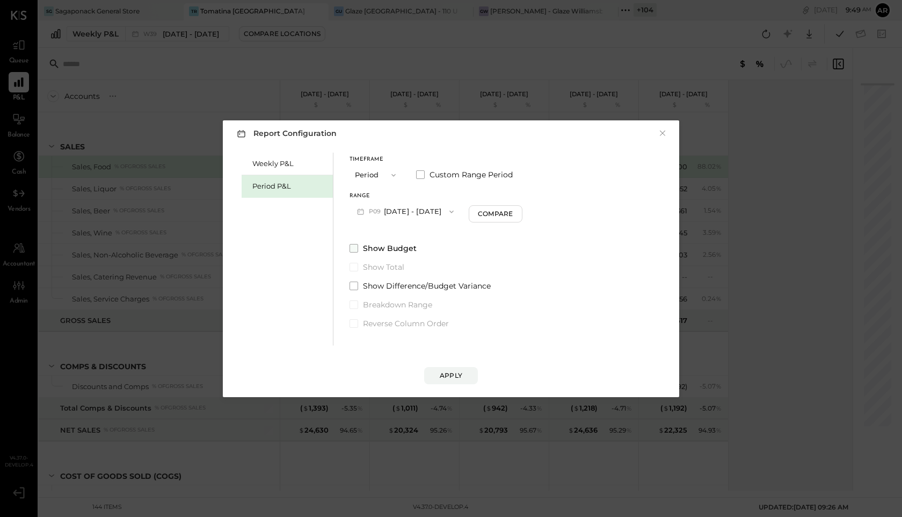
click at [353, 248] on span at bounding box center [354, 248] width 9 height 9
click at [418, 175] on span at bounding box center [420, 174] width 9 height 9
click at [400, 215] on button "[DATE]" at bounding box center [382, 211] width 64 height 20
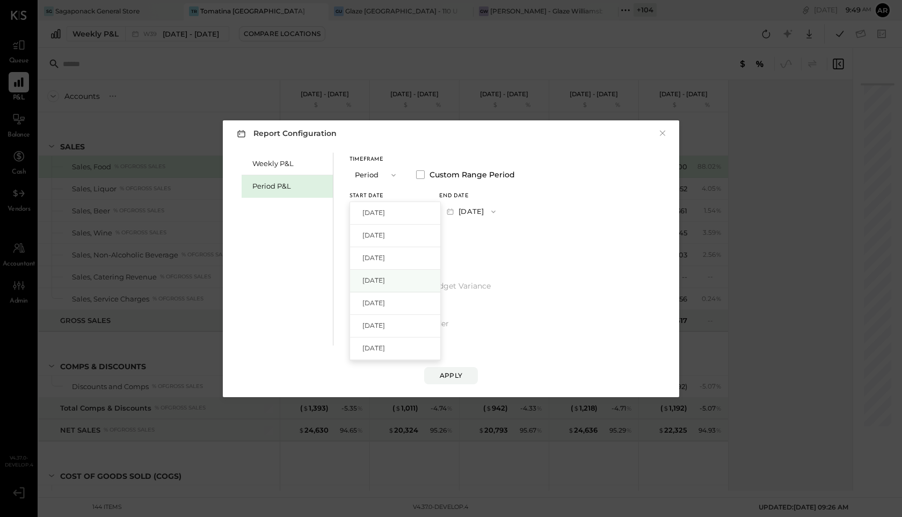
click at [385, 278] on span "[DATE]" at bounding box center [374, 280] width 23 height 9
click at [365, 172] on button "Period" at bounding box center [377, 175] width 54 height 20
click at [371, 194] on span "Quarter" at bounding box center [371, 193] width 27 height 7
click at [357, 304] on span at bounding box center [354, 304] width 9 height 9
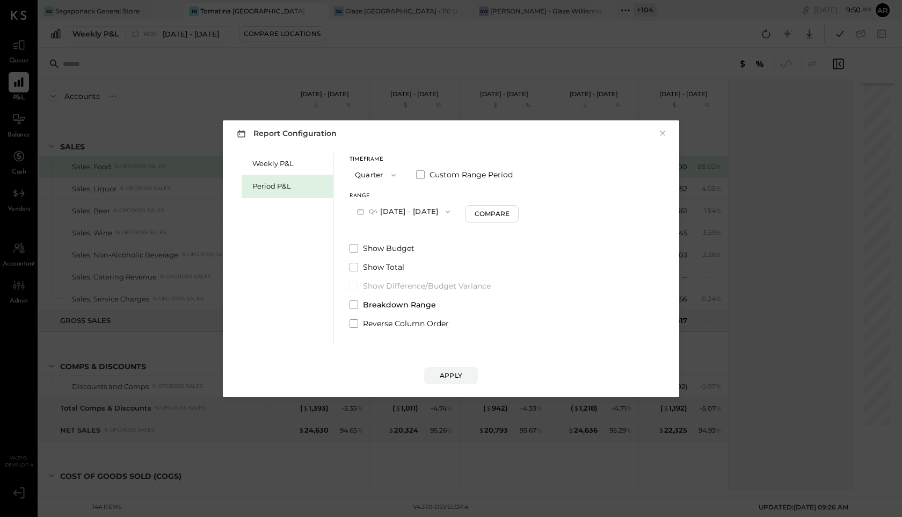
click at [356, 273] on div "Show Budget Show Total Show Difference/Budget Variance Breakdown Range Reverse …" at bounding box center [434, 286] width 169 height 86
click at [355, 266] on span at bounding box center [354, 267] width 9 height 9
click at [460, 374] on div "Apply" at bounding box center [451, 375] width 23 height 9
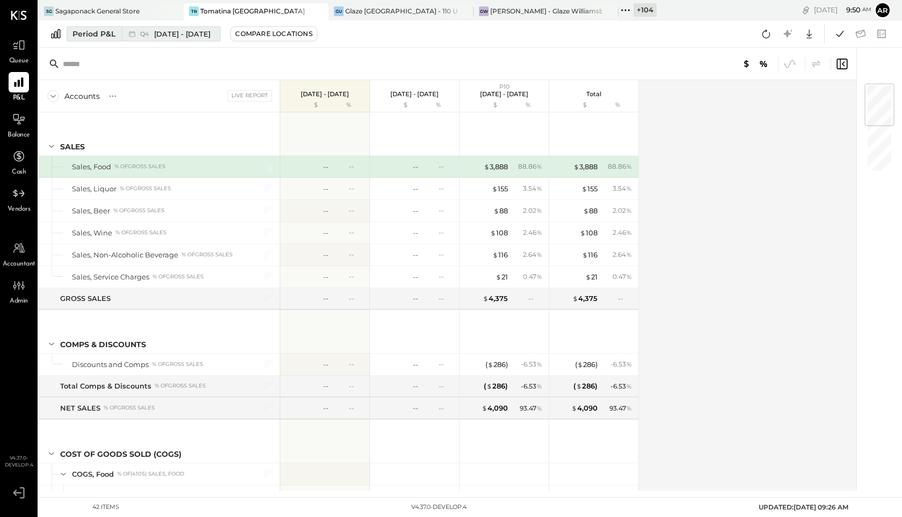
click at [146, 34] on span "Q4" at bounding box center [145, 34] width 11 height 6
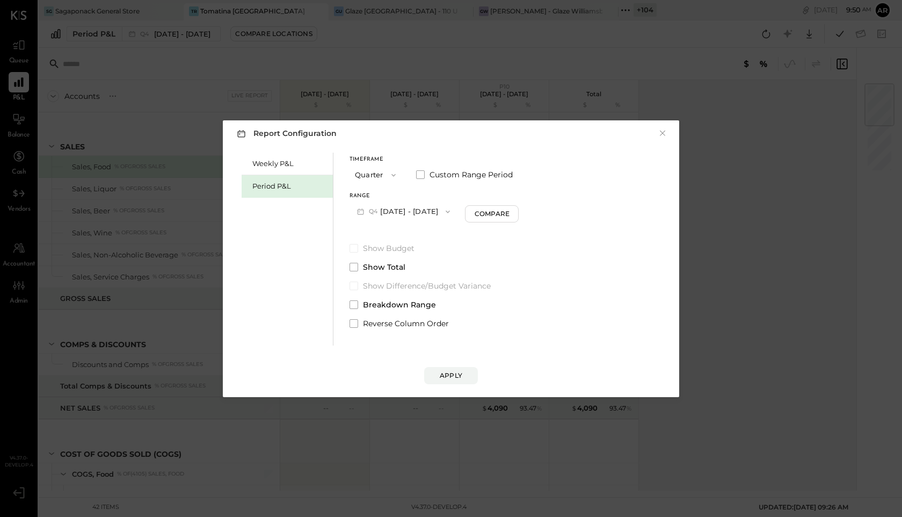
click at [379, 211] on span "Q4" at bounding box center [374, 211] width 11 height 9
click at [381, 229] on div "Q3 [DATE] - [DATE]" at bounding box center [411, 236] width 122 height 23
click at [441, 372] on div "Apply" at bounding box center [451, 375] width 23 height 9
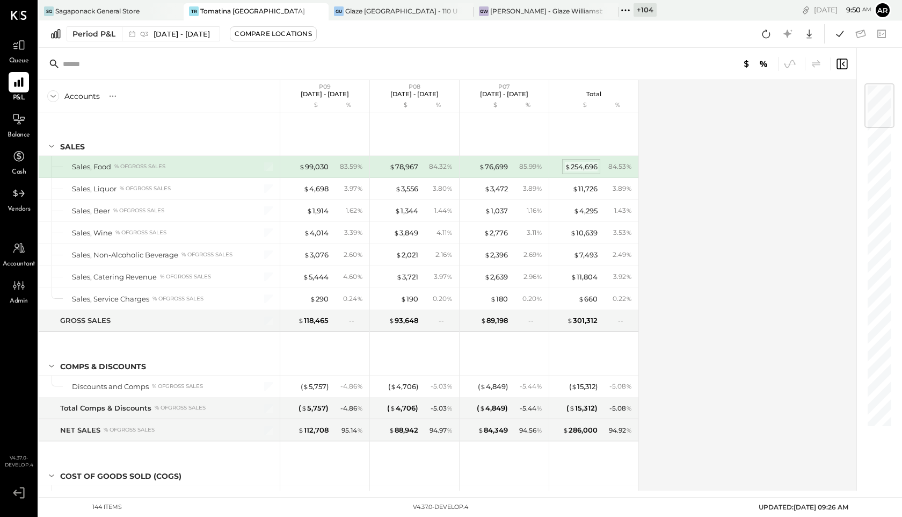
click at [583, 163] on div "$ 254,696" at bounding box center [581, 167] width 33 height 10
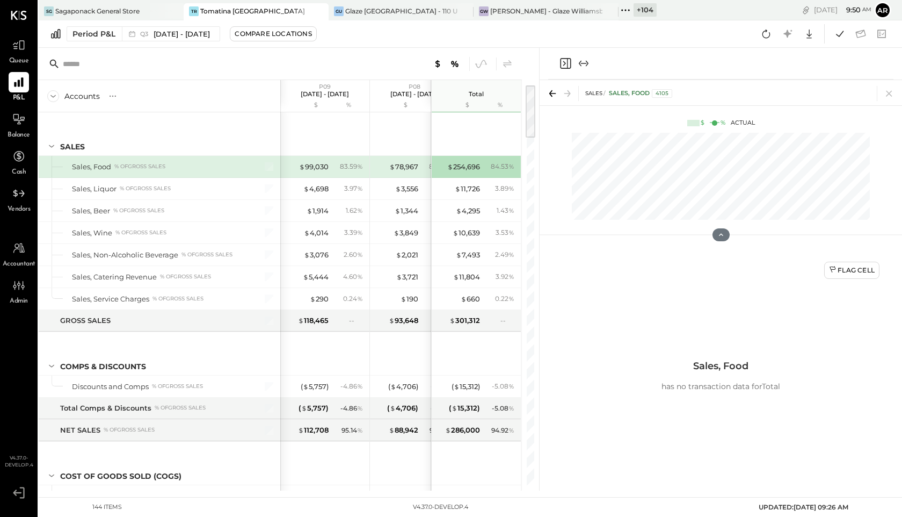
click at [565, 63] on icon "Close panel" at bounding box center [564, 63] width 3 height 5
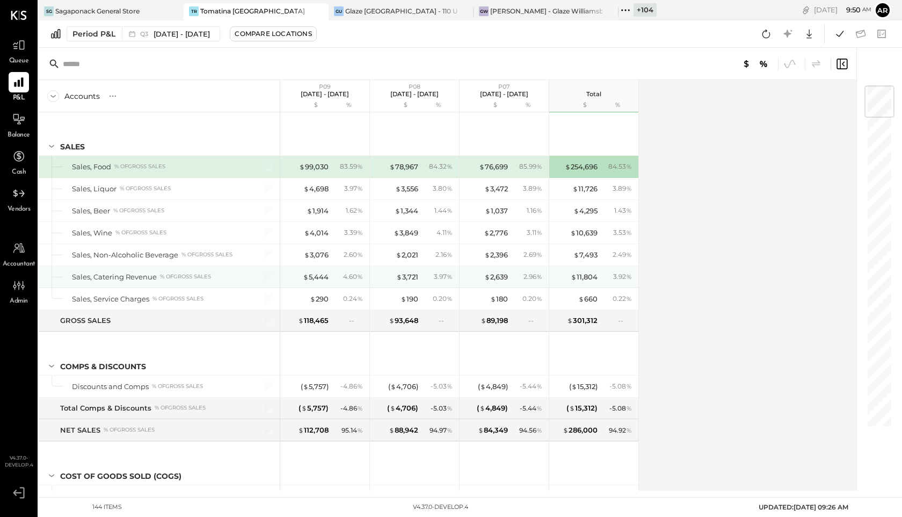
click at [603, 277] on div "3.92 %" at bounding box center [618, 277] width 35 height 10
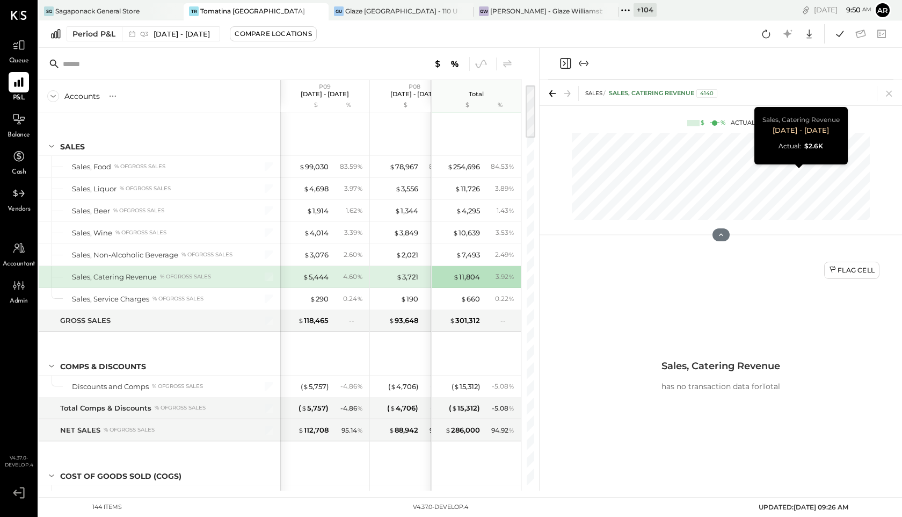
scroll to position [0, 118]
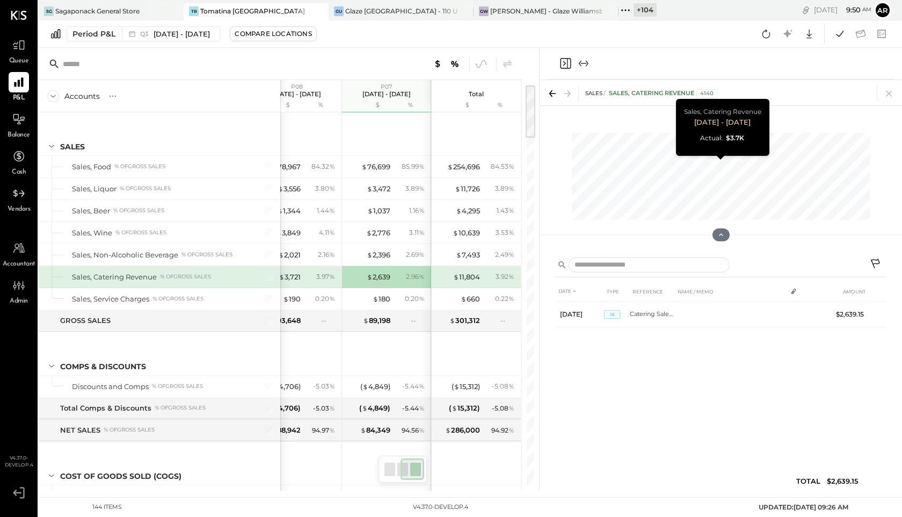
scroll to position [0, 59]
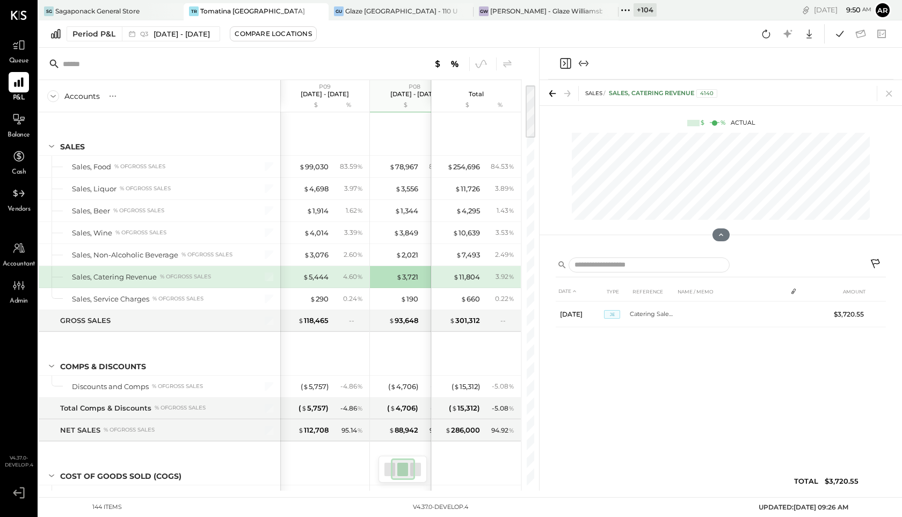
scroll to position [0, 59]
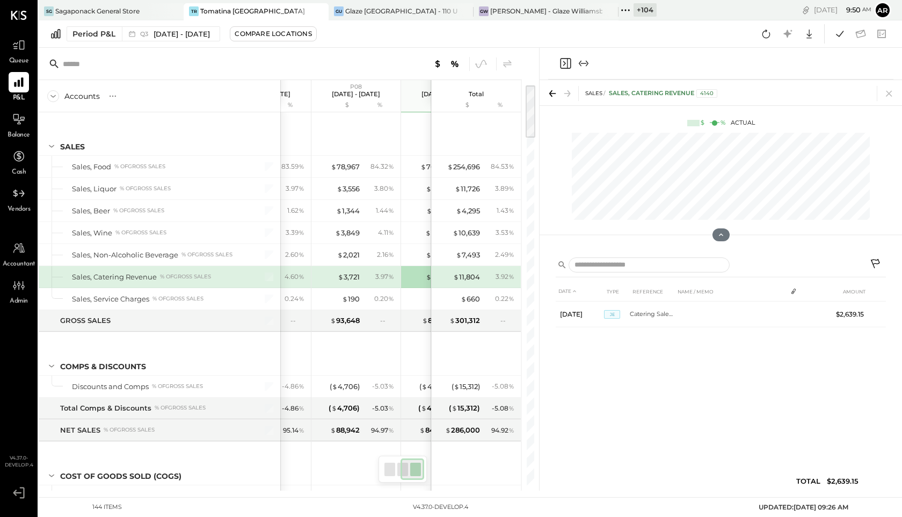
scroll to position [0, 118]
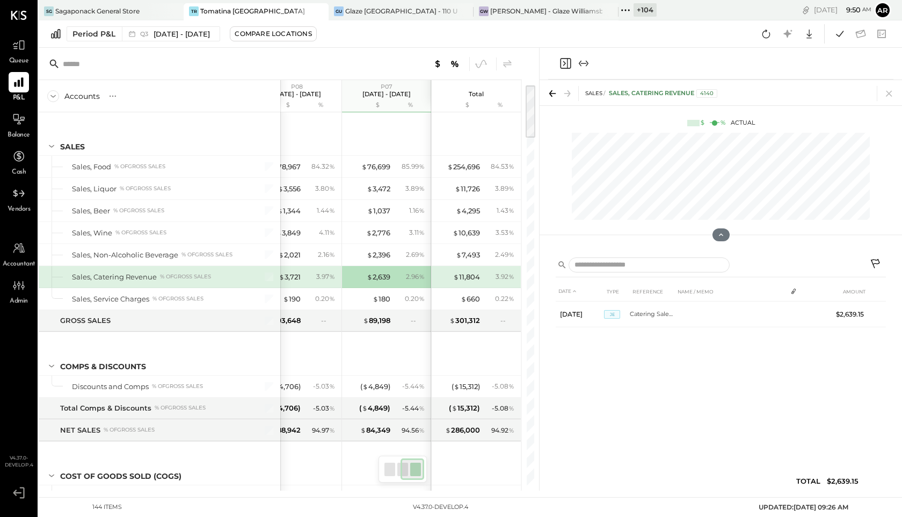
click at [567, 67] on icon "Close panel" at bounding box center [565, 63] width 11 height 11
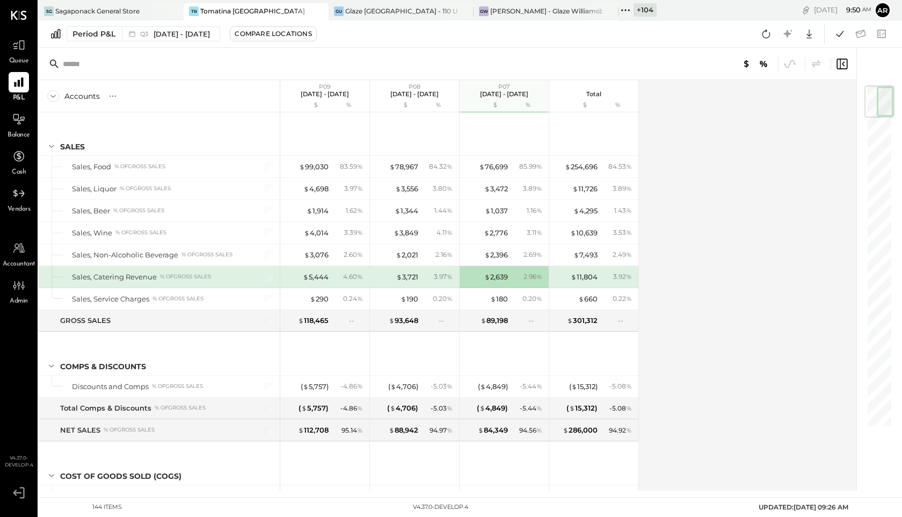
click at [578, 270] on div "$ 11,804 3.92 %" at bounding box center [595, 276] width 81 height 21
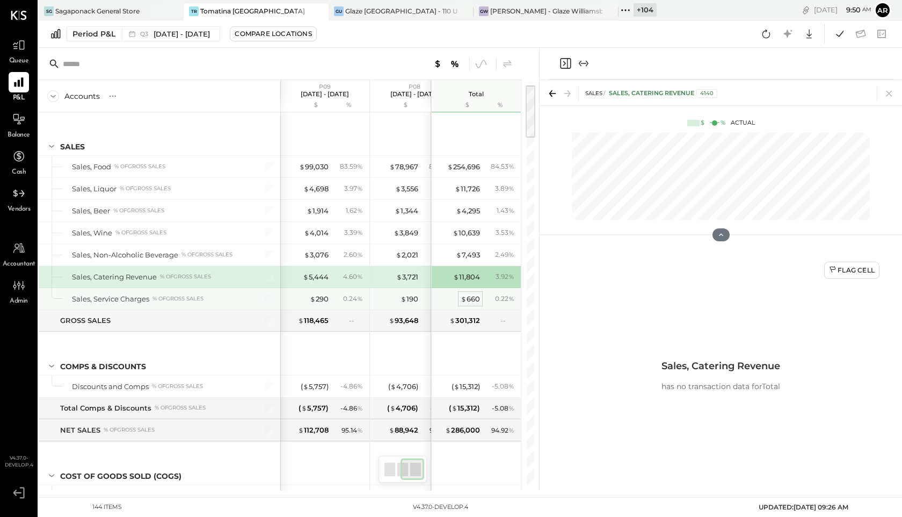
click at [468, 297] on div "$ 660" at bounding box center [470, 299] width 19 height 10
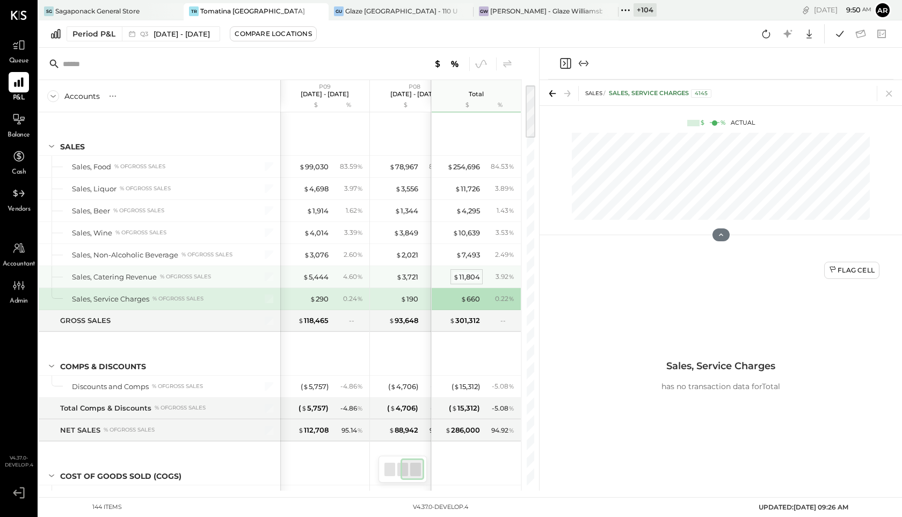
click at [468, 278] on div "$ 11,804" at bounding box center [466, 277] width 27 height 10
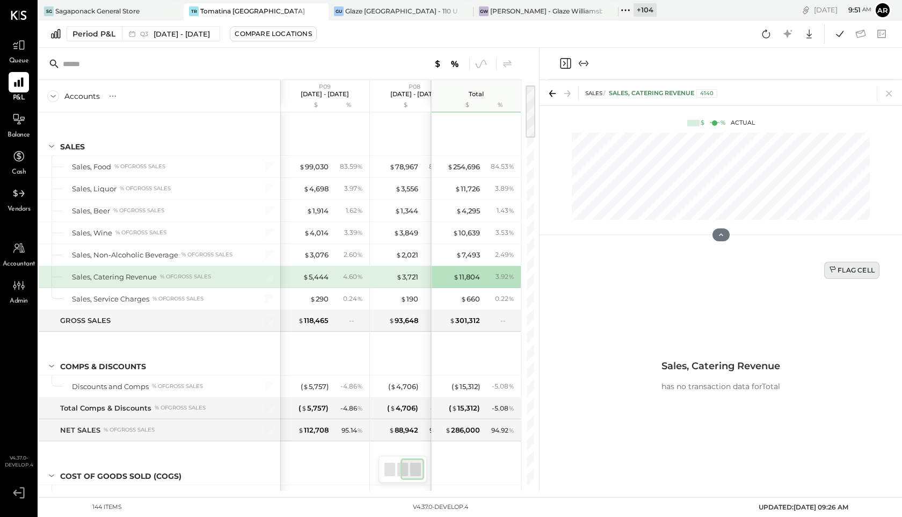
click at [844, 274] on div "Flag Cell" at bounding box center [852, 269] width 46 height 9
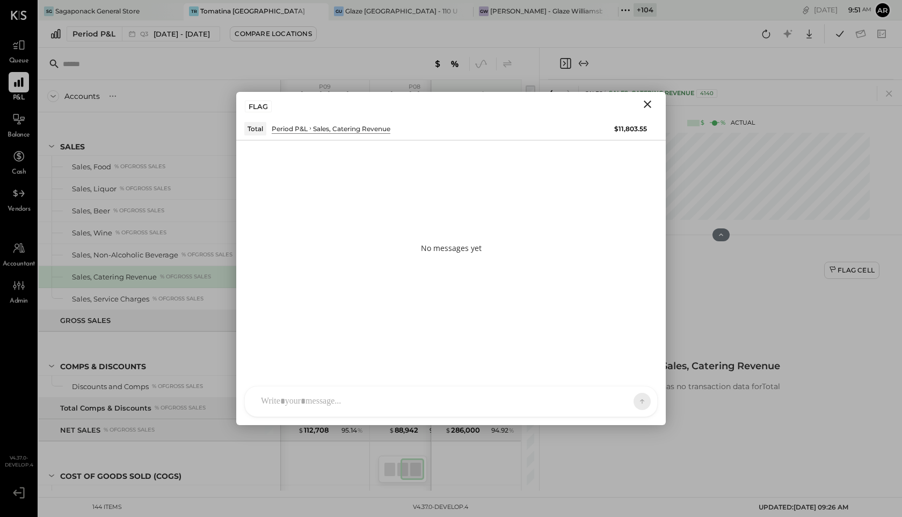
click at [277, 403] on div at bounding box center [442, 401] width 372 height 24
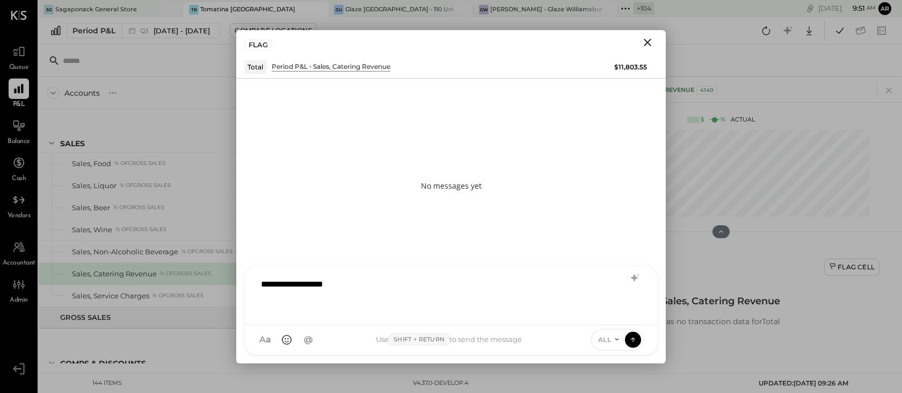
click at [400, 276] on div "**********" at bounding box center [451, 293] width 391 height 43
click at [399, 285] on div "**********" at bounding box center [451, 293] width 391 height 43
click at [620, 339] on icon at bounding box center [617, 339] width 9 height 9
click at [608, 312] on div "INTERNAL" at bounding box center [623, 313] width 63 height 18
click at [637, 336] on icon at bounding box center [633, 339] width 10 height 11
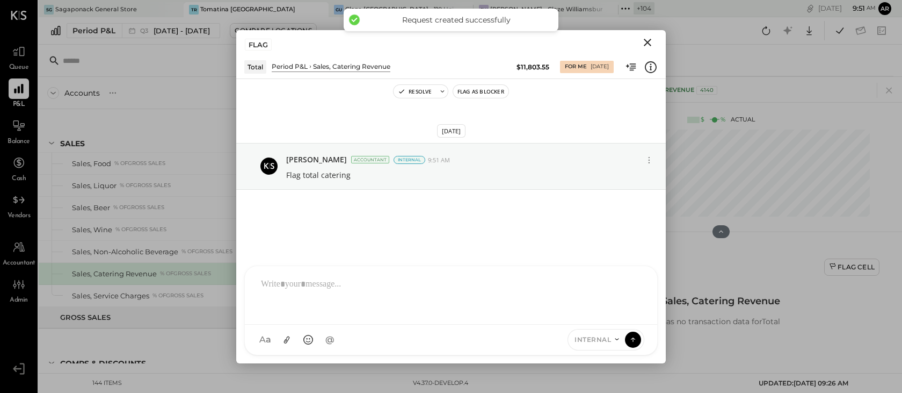
click at [648, 43] on icon "Close" at bounding box center [648, 43] width 8 height 8
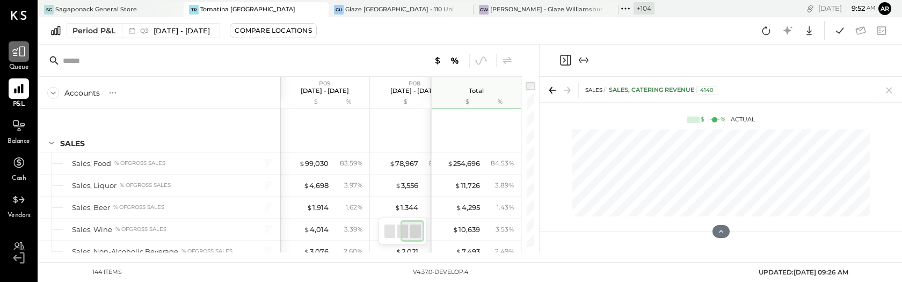
click at [27, 47] on div at bounding box center [19, 51] width 20 height 20
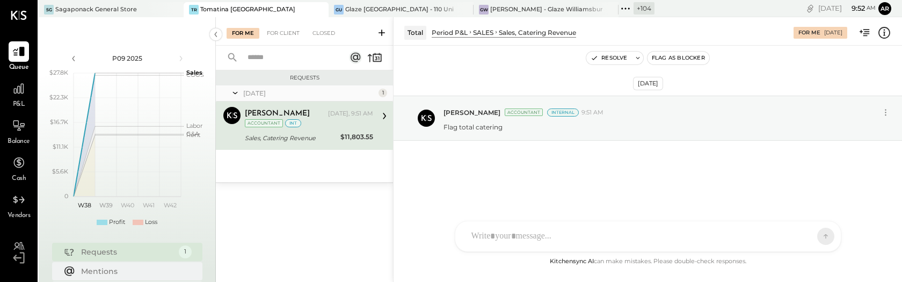
click at [324, 133] on div "Sales, Catering Revenue" at bounding box center [291, 138] width 92 height 11
click at [883, 32] on icon at bounding box center [885, 33] width 14 height 14
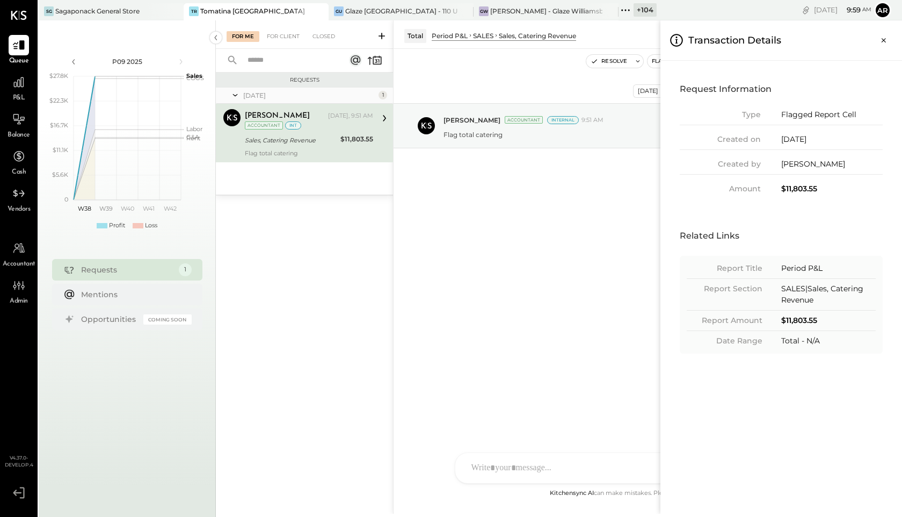
click at [31, 96] on div "P&L" at bounding box center [18, 87] width 31 height 31
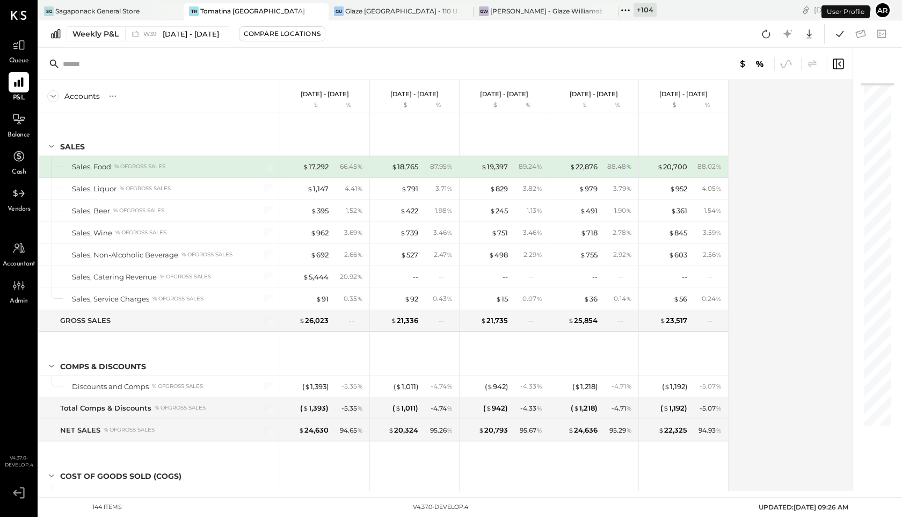
click at [846, 63] on div at bounding box center [446, 64] width 814 height 32
click at [837, 63] on icon at bounding box center [838, 63] width 13 height 13
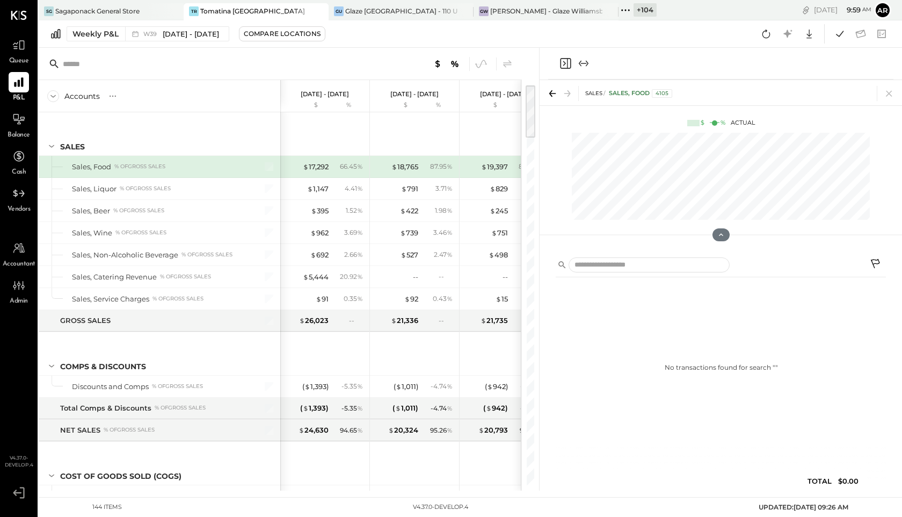
click at [565, 61] on icon "Close panel" at bounding box center [565, 63] width 13 height 13
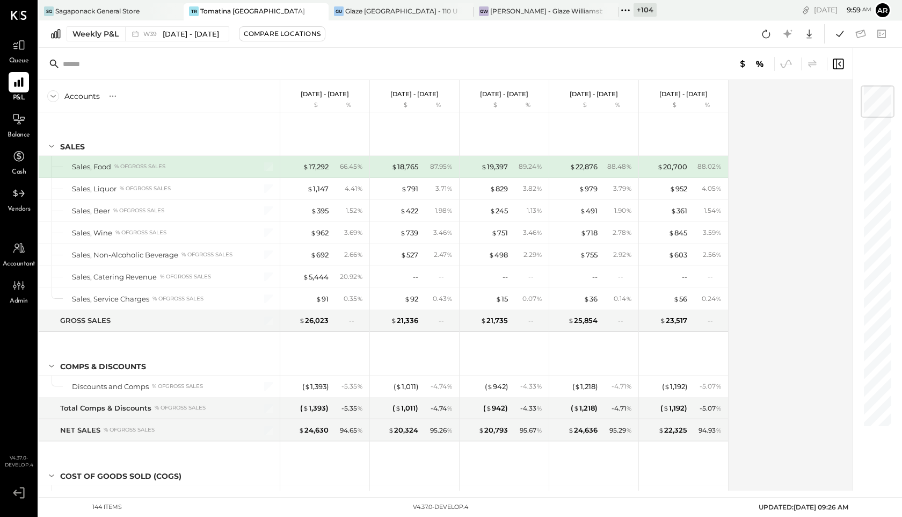
click at [838, 68] on icon at bounding box center [838, 64] width 11 height 11
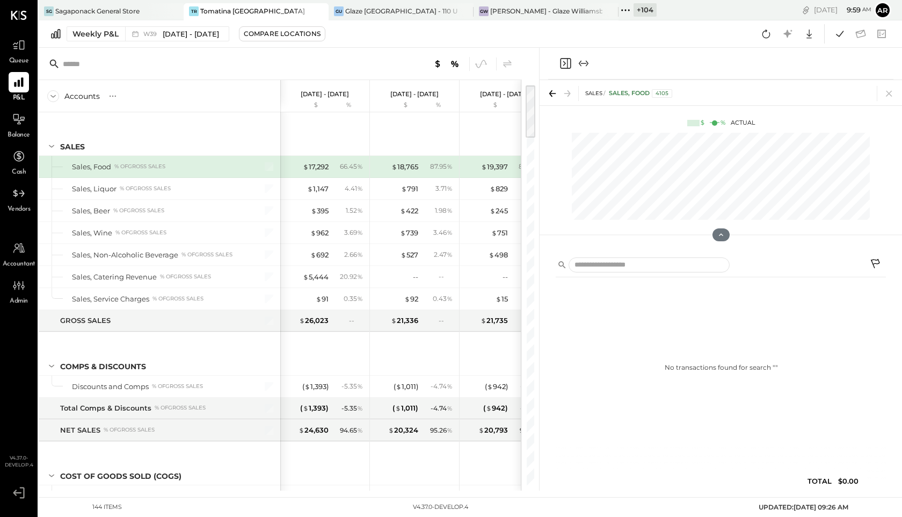
click at [571, 67] on icon "Close panel" at bounding box center [565, 63] width 11 height 11
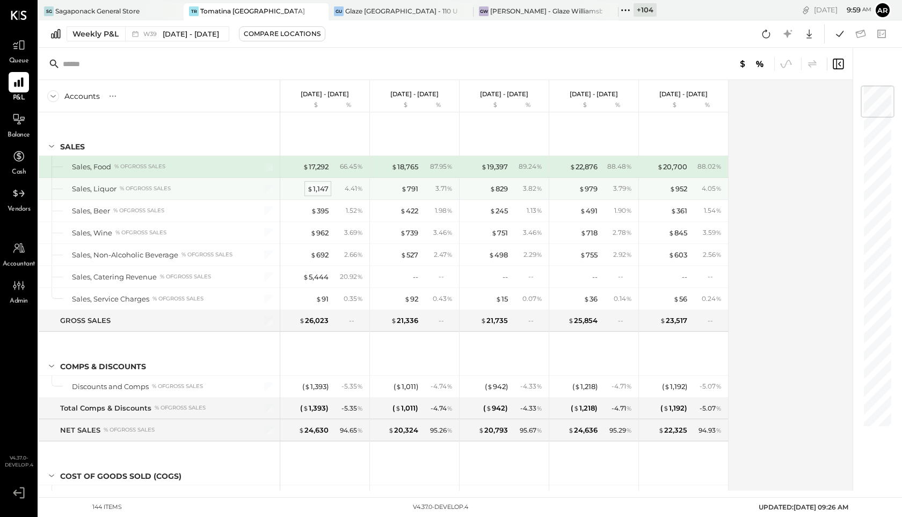
click at [324, 186] on div "$ 1,147" at bounding box center [317, 189] width 21 height 10
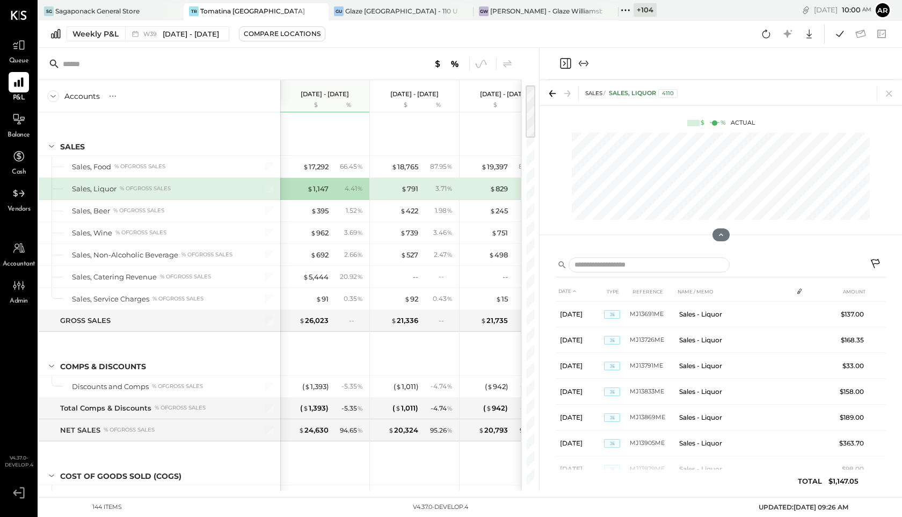
click at [572, 57] on div at bounding box center [574, 63] width 31 height 13
click at [572, 64] on icon "Close panel" at bounding box center [565, 63] width 13 height 13
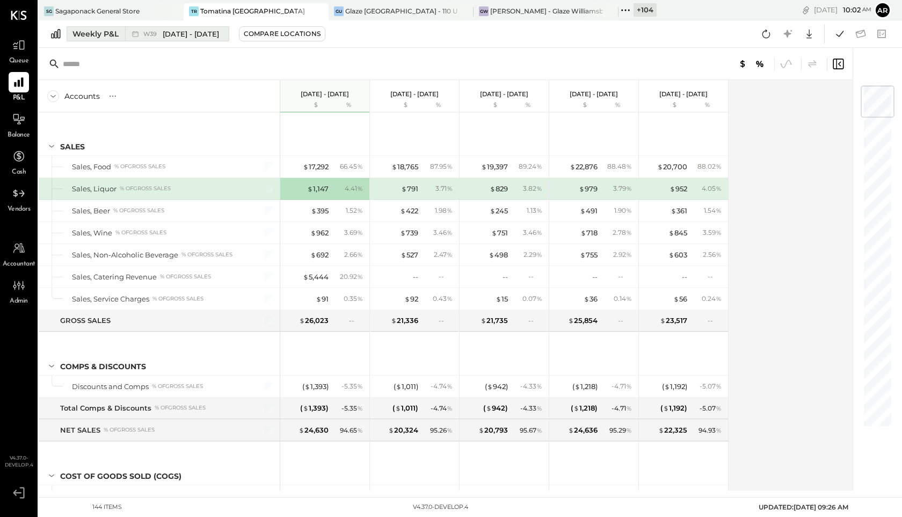
click at [124, 41] on button "Weekly P&L W39 Sep 22 - 28, 2025" at bounding box center [148, 33] width 163 height 15
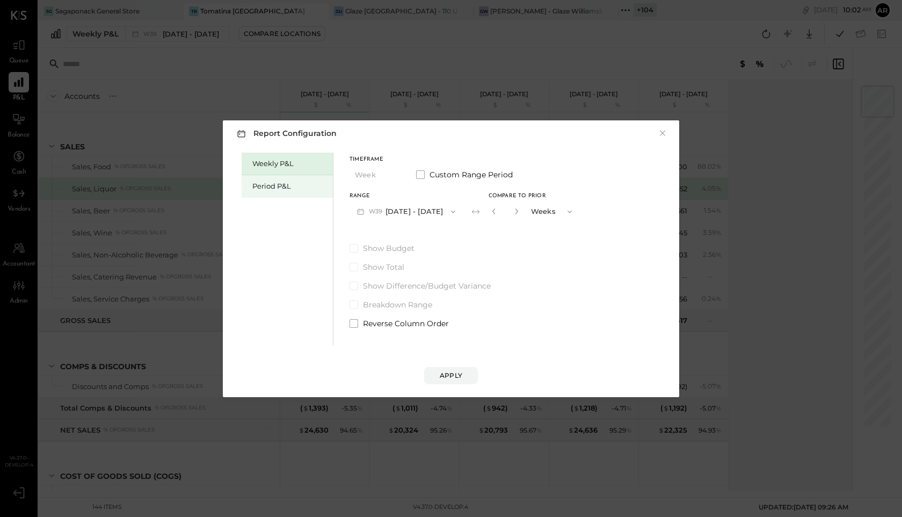
click at [297, 190] on div "Period P&L" at bounding box center [289, 186] width 75 height 10
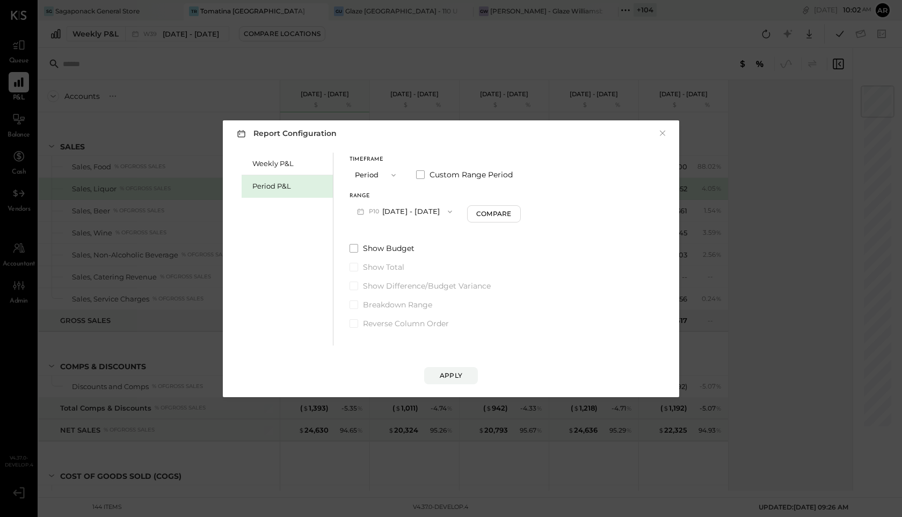
click at [396, 213] on button "P10 Sep 29 - Oct 26, 2025" at bounding box center [405, 211] width 110 height 20
click at [390, 175] on icon "button" at bounding box center [393, 175] width 9 height 9
click at [375, 193] on span "Quarter" at bounding box center [371, 193] width 27 height 7
click at [398, 214] on button "Q4 Sep 29 - Dec 28, 2025" at bounding box center [404, 211] width 108 height 20
click at [398, 236] on span "Jun 30 - Sep 28, 2025" at bounding box center [396, 234] width 51 height 9
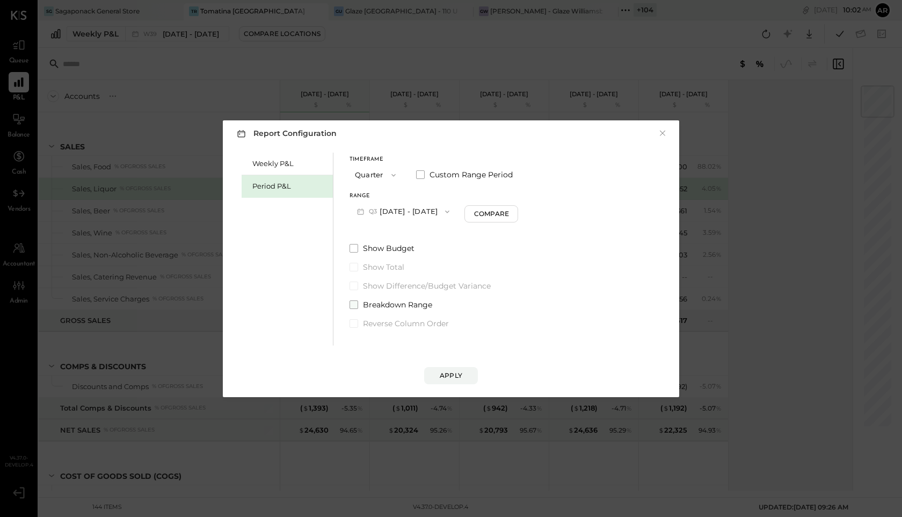
click at [357, 308] on span at bounding box center [354, 304] width 9 height 9
click at [353, 263] on span at bounding box center [354, 267] width 9 height 9
click at [444, 378] on div "Apply" at bounding box center [451, 375] width 23 height 9
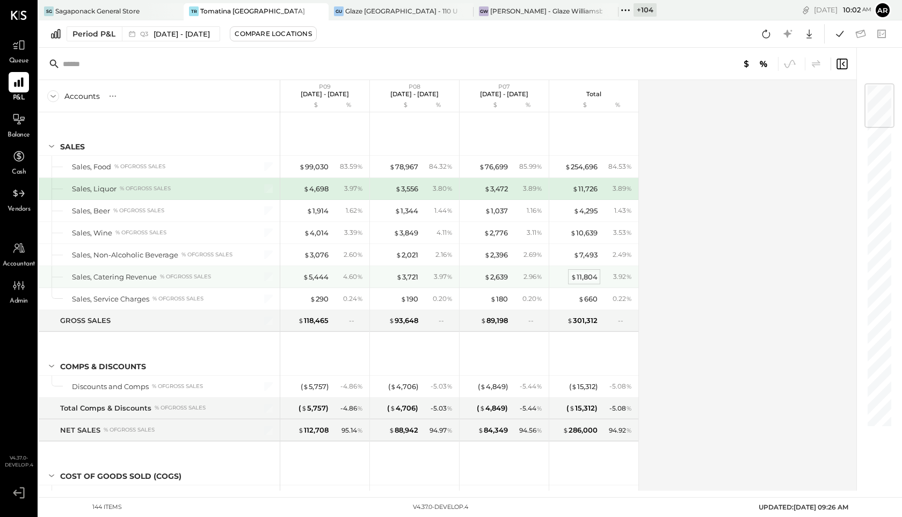
click at [591, 277] on div "$ 11,804" at bounding box center [584, 277] width 27 height 10
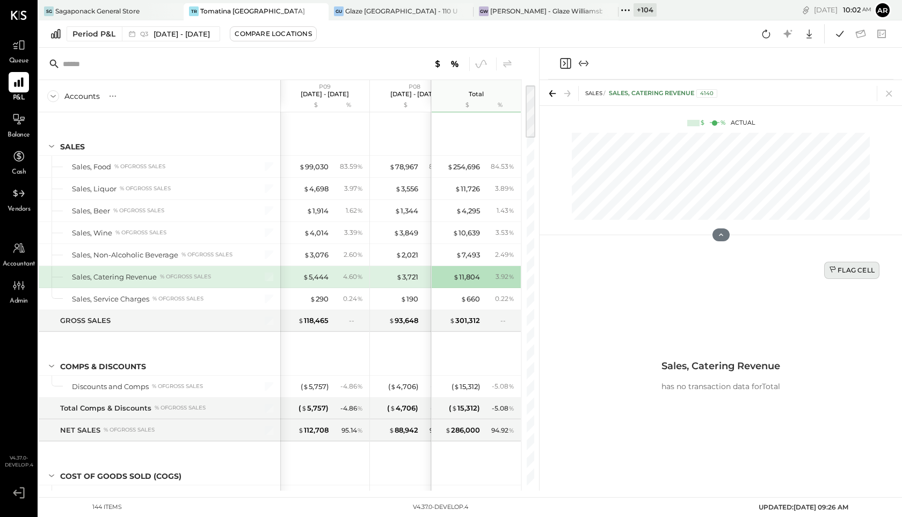
click at [852, 277] on button "Flag Cell" at bounding box center [852, 270] width 55 height 17
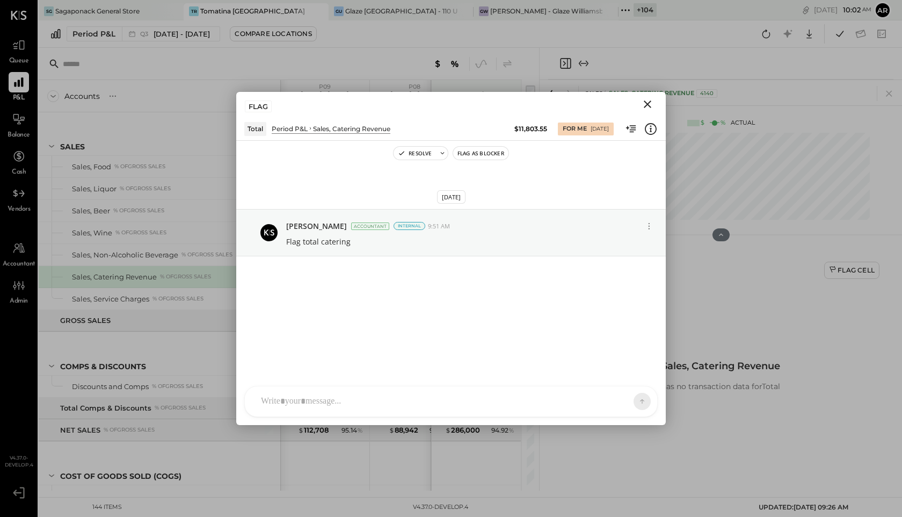
click at [652, 103] on icon "Close" at bounding box center [647, 104] width 13 height 13
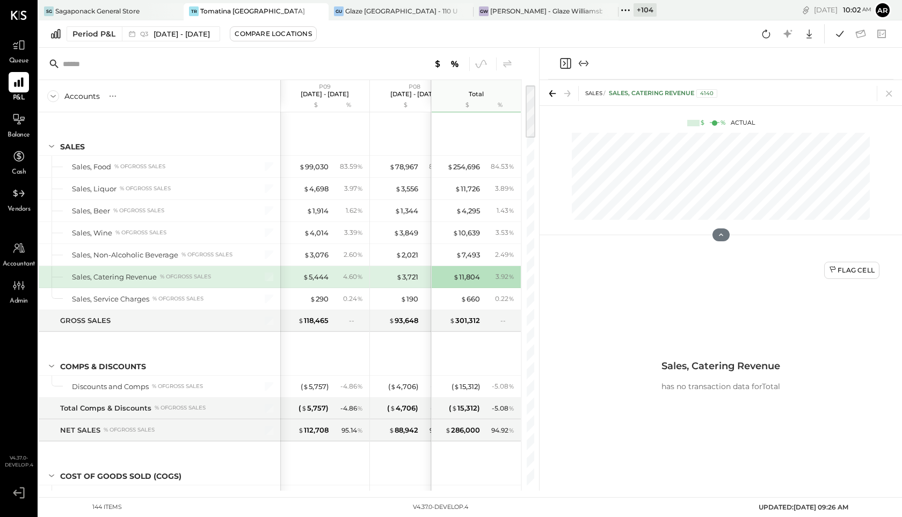
click at [566, 66] on icon "Close panel" at bounding box center [565, 63] width 13 height 13
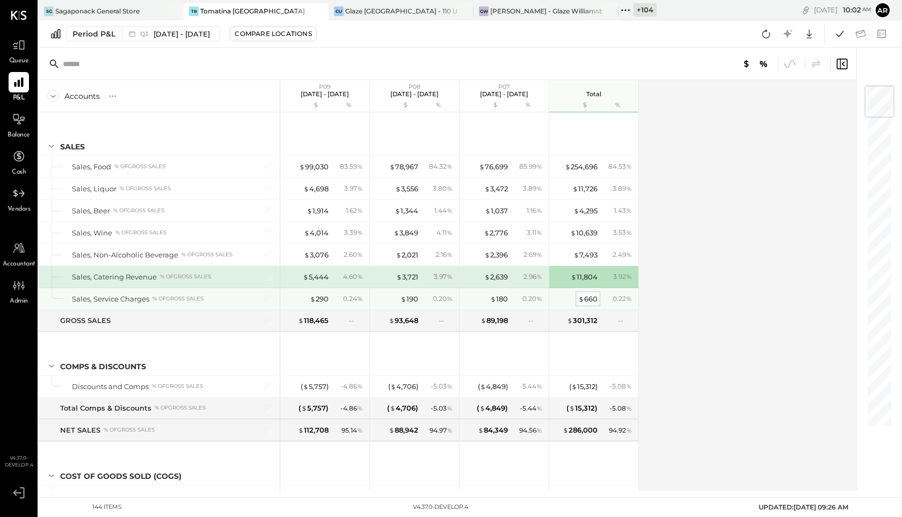
click at [590, 294] on div "$ 660" at bounding box center [588, 299] width 19 height 10
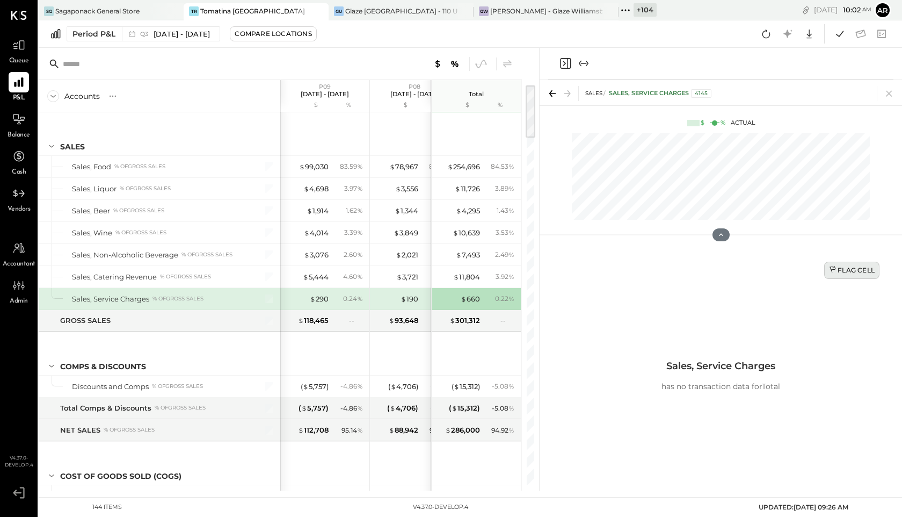
click at [854, 276] on button "Flag Cell" at bounding box center [852, 270] width 55 height 17
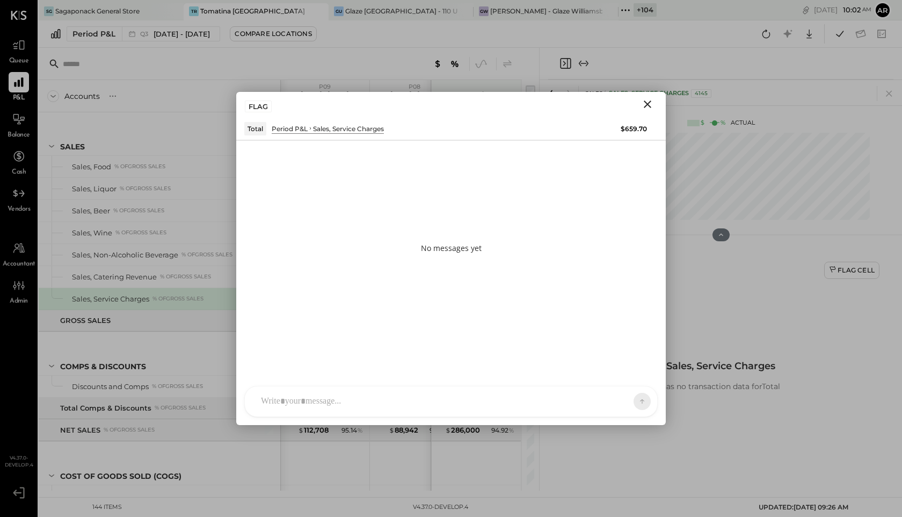
click at [528, 395] on div at bounding box center [442, 401] width 372 height 24
click at [632, 403] on icon at bounding box center [633, 400] width 10 height 11
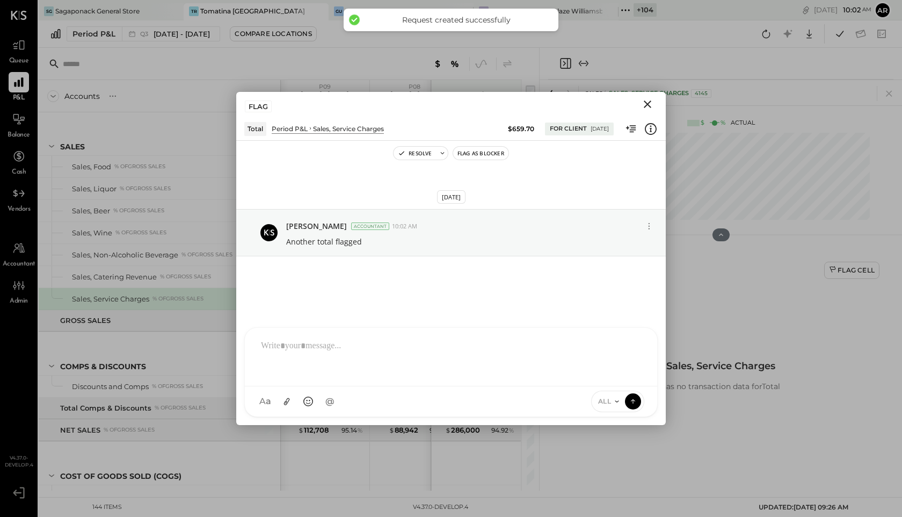
click at [647, 101] on icon "Close" at bounding box center [647, 104] width 13 height 13
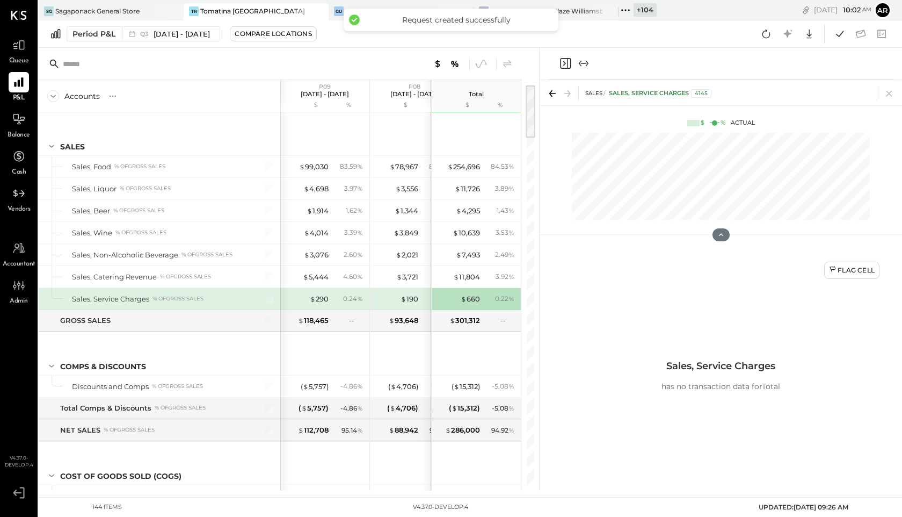
click at [570, 60] on icon "Close panel" at bounding box center [565, 63] width 11 height 11
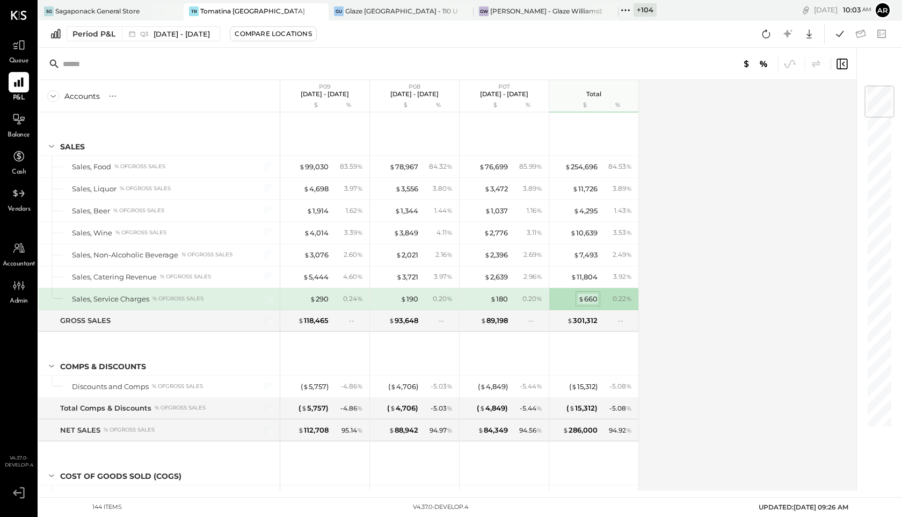
click at [594, 300] on div "$ 660" at bounding box center [588, 299] width 19 height 10
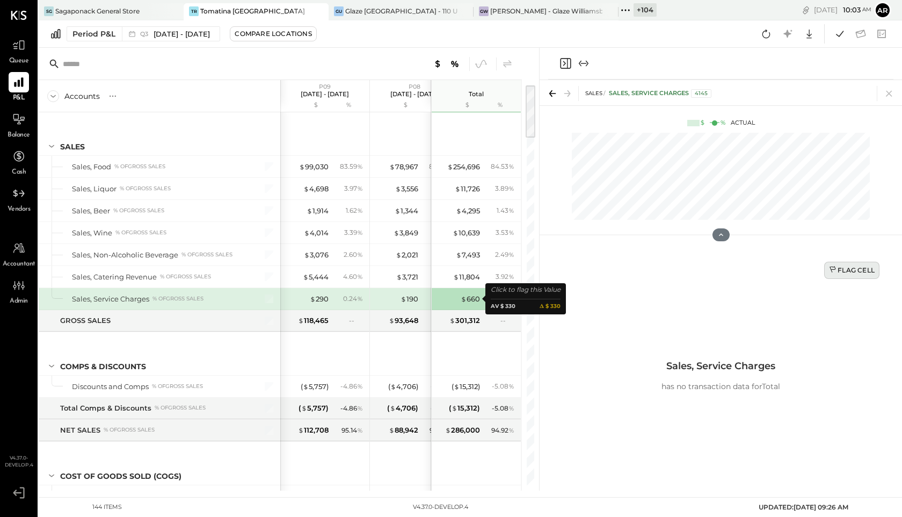
click at [846, 270] on div "Flag Cell" at bounding box center [852, 269] width 46 height 9
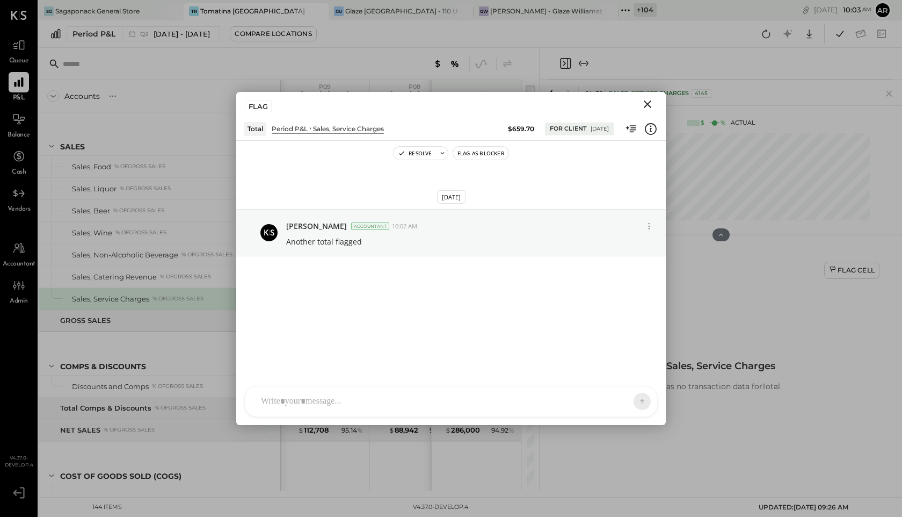
click at [649, 106] on icon "Close" at bounding box center [648, 104] width 8 height 8
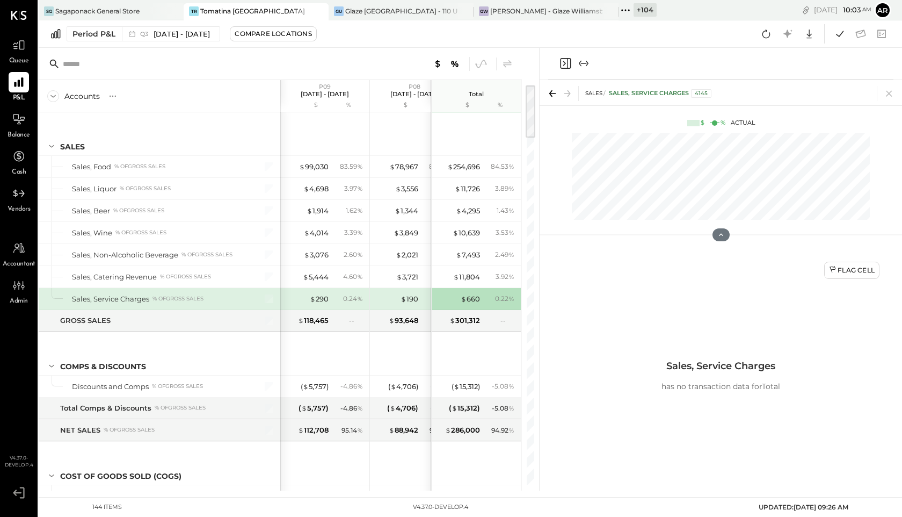
click at [566, 62] on icon "Close panel" at bounding box center [565, 63] width 13 height 13
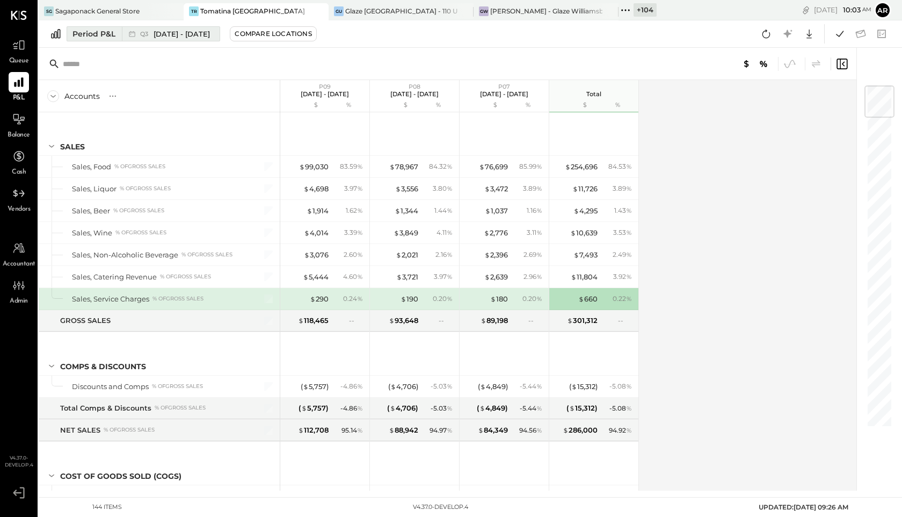
click at [190, 35] on span "Jun 30 - Sep 28, 2025" at bounding box center [182, 34] width 56 height 10
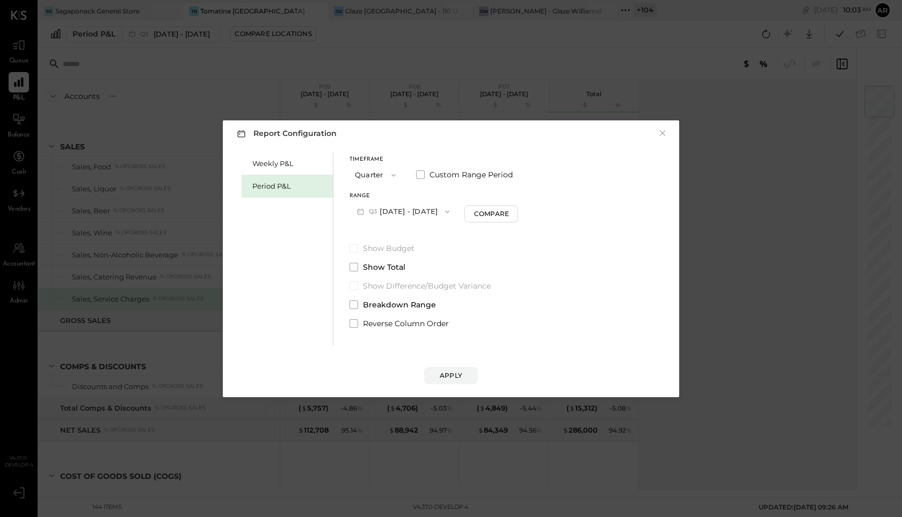
click at [375, 213] on span "Q3" at bounding box center [374, 211] width 11 height 9
click at [376, 261] on span "Mar 31 - Jun 29, 2025" at bounding box center [396, 257] width 51 height 9
click at [454, 373] on div "Apply" at bounding box center [451, 375] width 23 height 9
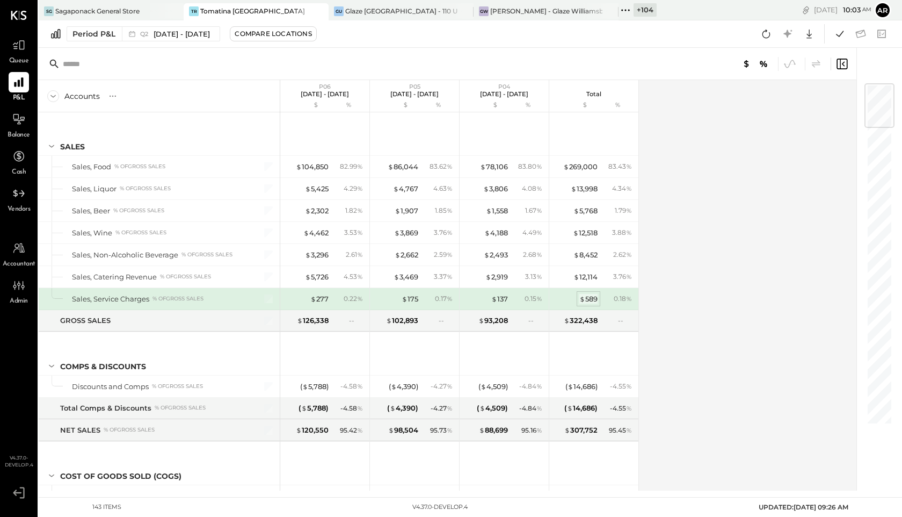
click at [590, 296] on div "$ 589" at bounding box center [589, 299] width 18 height 10
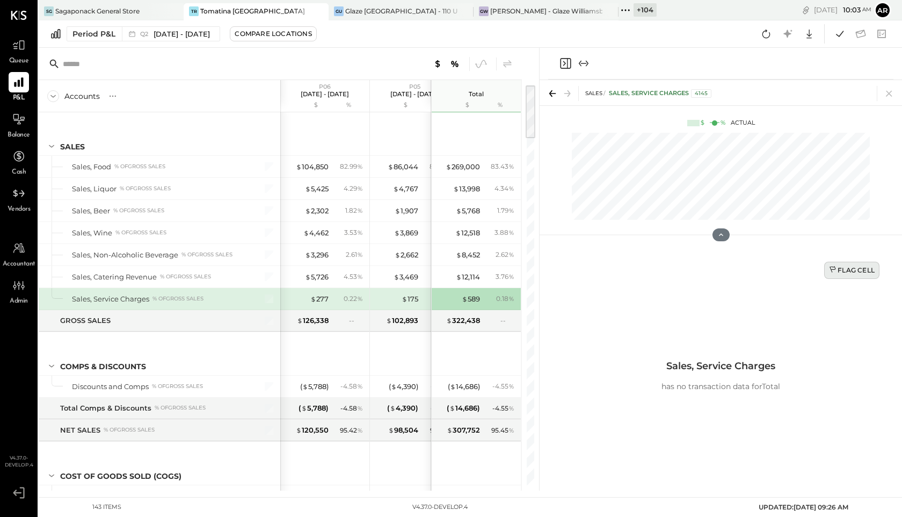
click at [861, 278] on button "Flag Cell" at bounding box center [852, 270] width 55 height 17
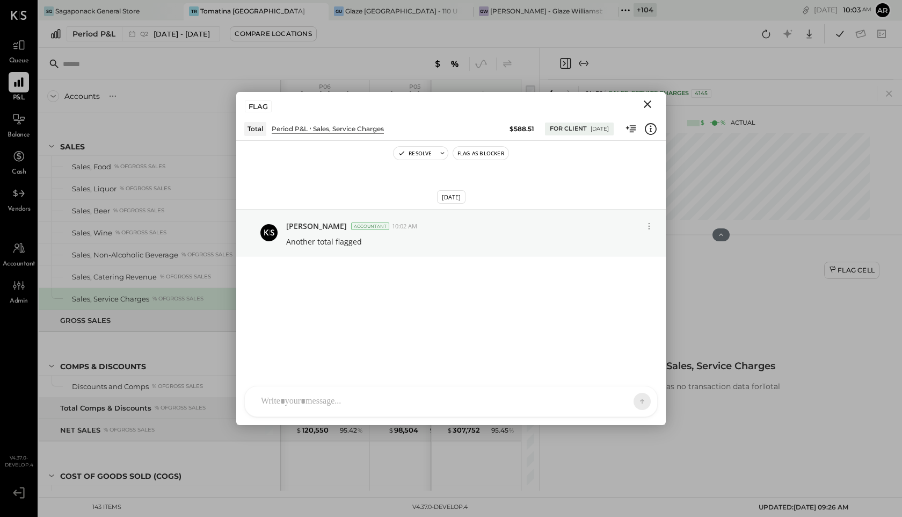
click at [654, 96] on div "FLAG" at bounding box center [451, 104] width 430 height 25
click at [651, 101] on icon "Close" at bounding box center [648, 104] width 8 height 8
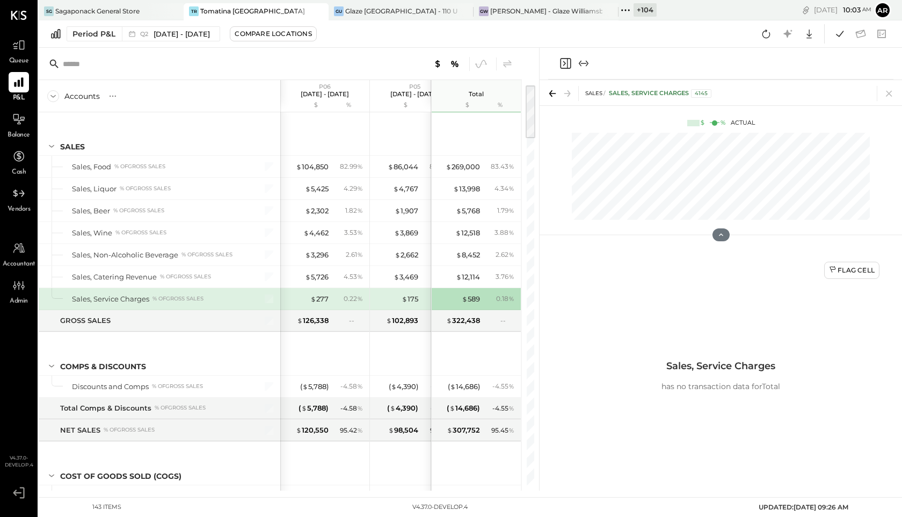
click at [562, 62] on icon "Close panel" at bounding box center [565, 63] width 13 height 13
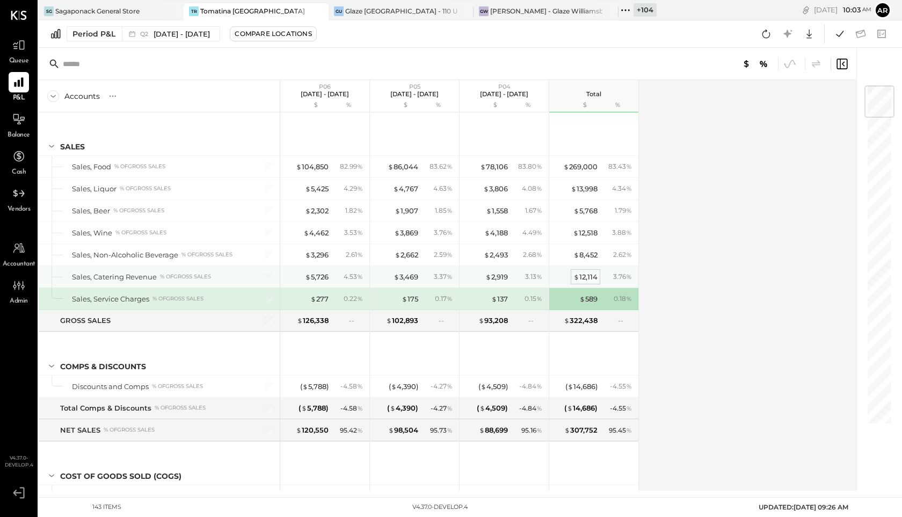
click at [586, 274] on div "$ 12,114" at bounding box center [586, 277] width 24 height 10
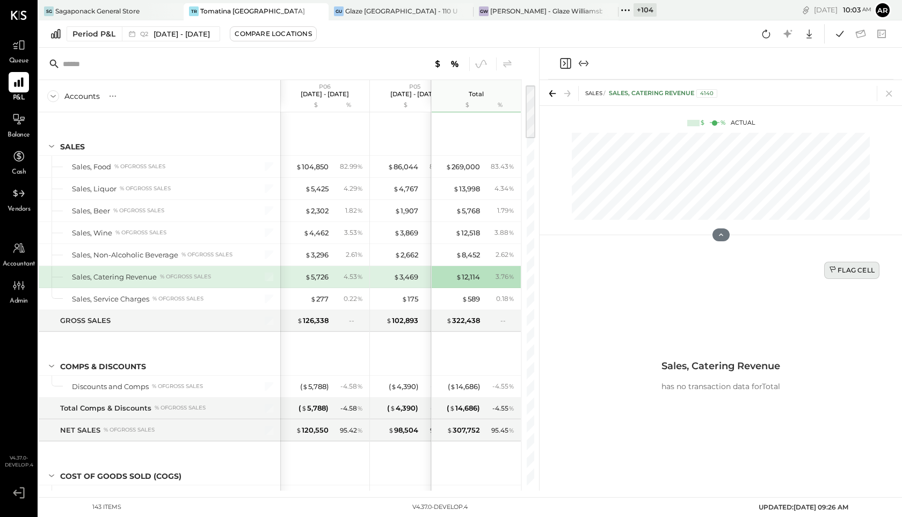
click at [842, 269] on div "Flag Cell" at bounding box center [852, 269] width 46 height 9
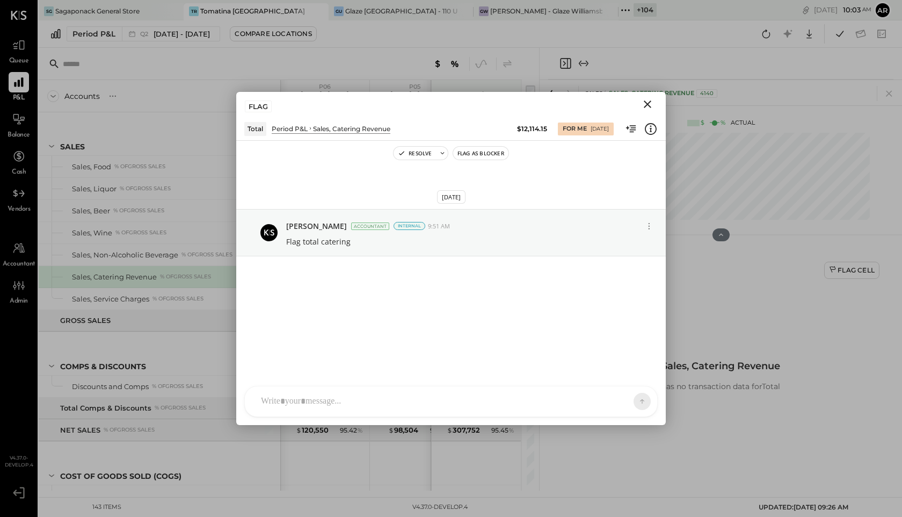
click at [648, 104] on icon "Close" at bounding box center [648, 104] width 8 height 8
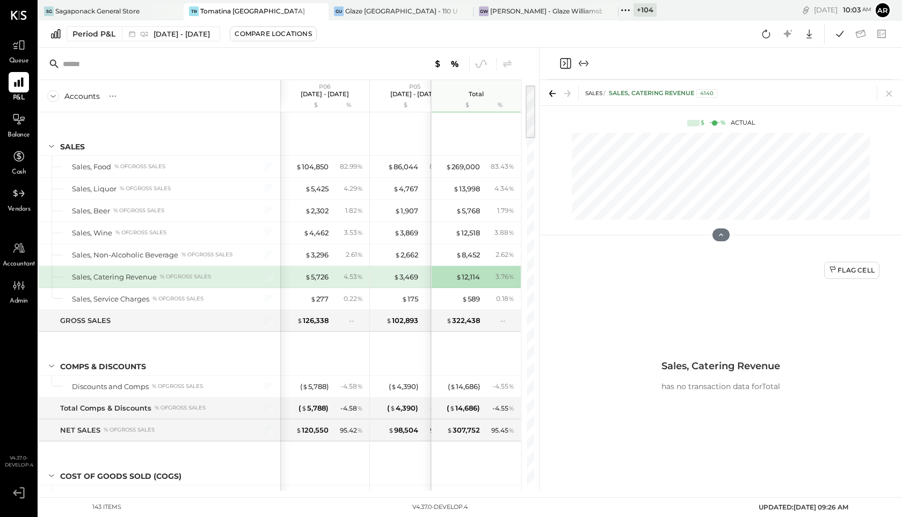
click at [564, 63] on icon "Close panel" at bounding box center [565, 63] width 13 height 13
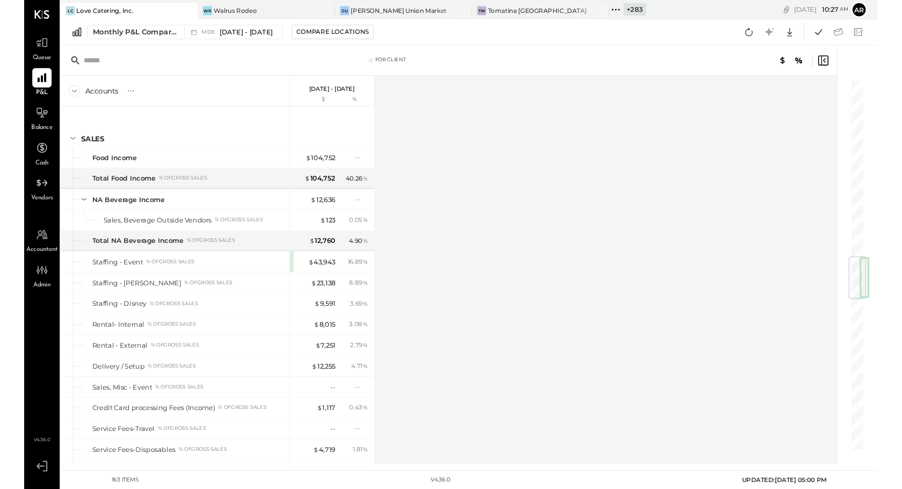
scroll to position [1571, 0]
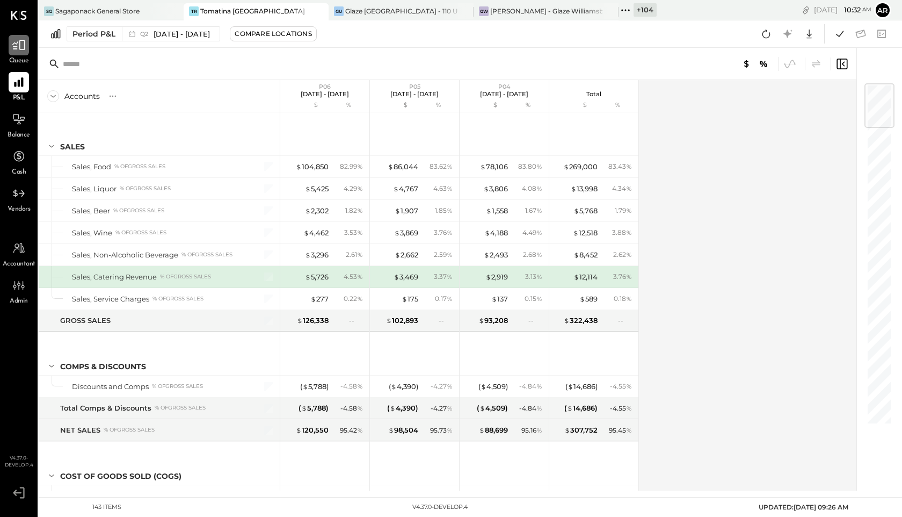
click at [20, 50] on icon at bounding box center [19, 45] width 14 height 14
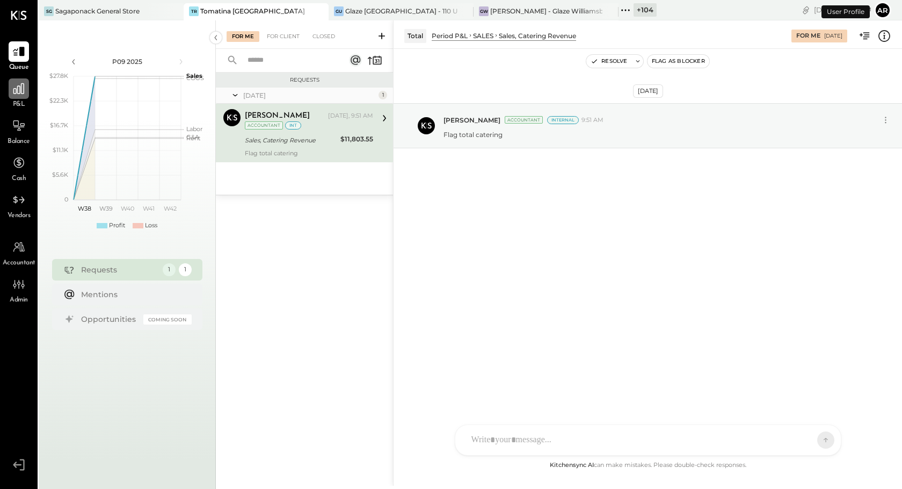
click at [19, 91] on icon at bounding box center [19, 89] width 14 height 14
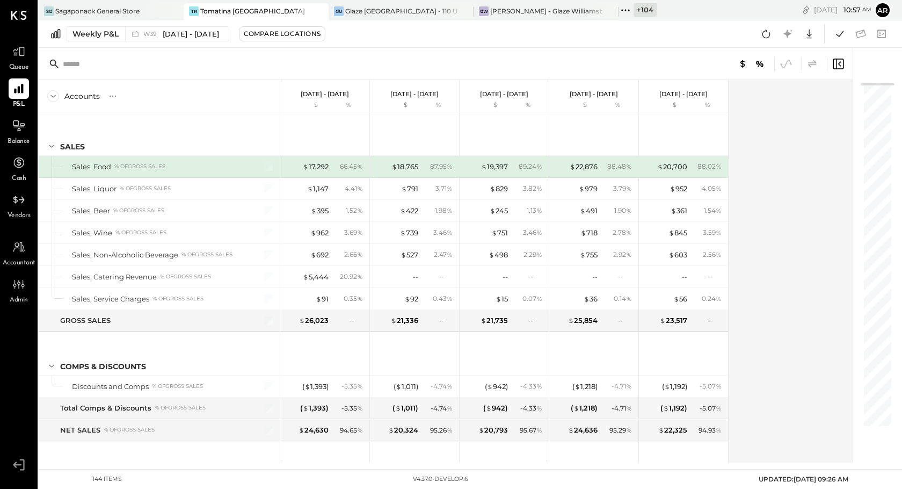
click at [813, 66] on icon at bounding box center [812, 63] width 13 height 13
